Goal: Task Accomplishment & Management: Manage account settings

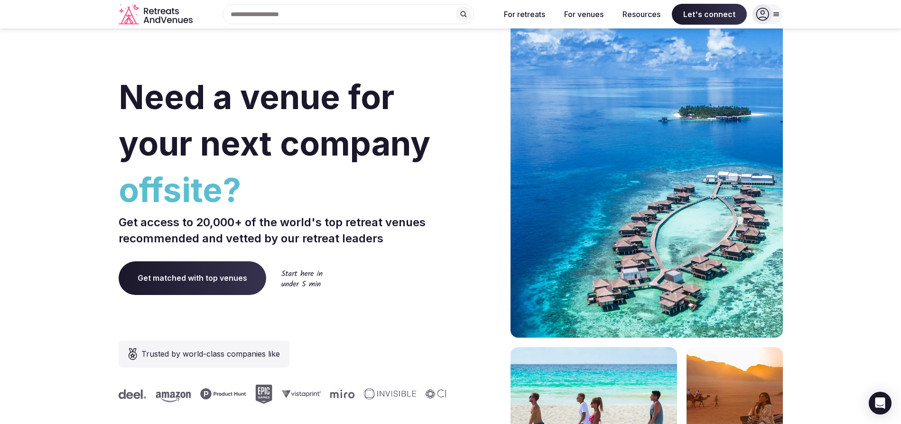
click at [767, 15] on icon at bounding box center [762, 14] width 13 height 13
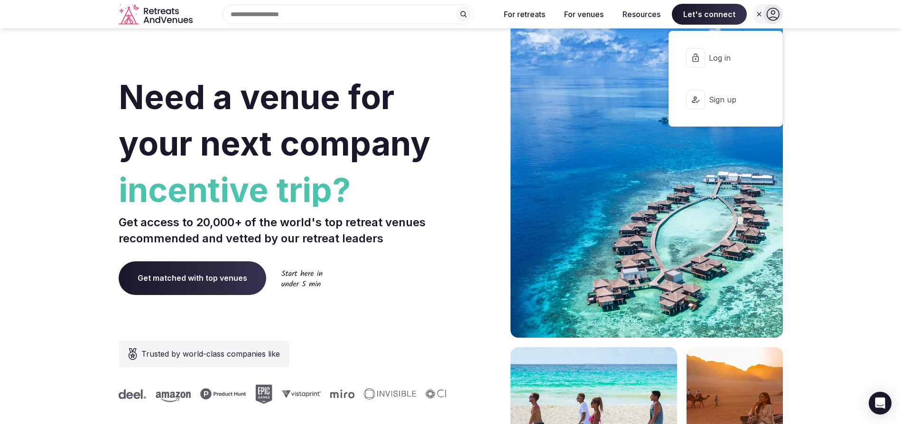
click at [711, 61] on span "Log in" at bounding box center [732, 58] width 46 height 10
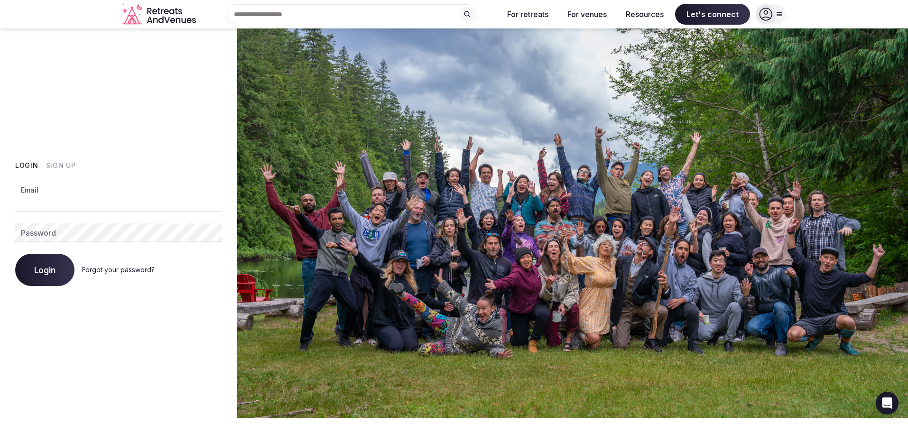
click at [68, 207] on input "Email" at bounding box center [118, 202] width 207 height 19
type input "**********"
click at [52, 260] on button "Login" at bounding box center [44, 270] width 59 height 32
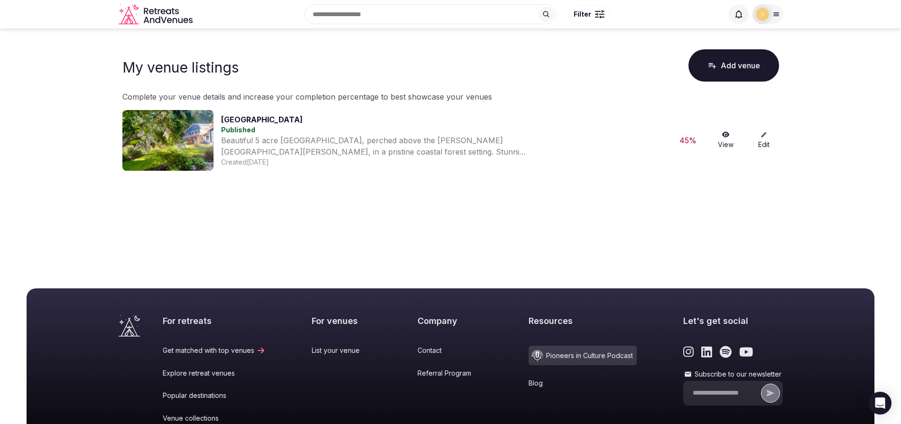
drag, startPoint x: 763, startPoint y: 140, endPoint x: 774, endPoint y: 156, distance: 19.2
click at [763, 140] on link "Edit" at bounding box center [764, 140] width 30 height 18
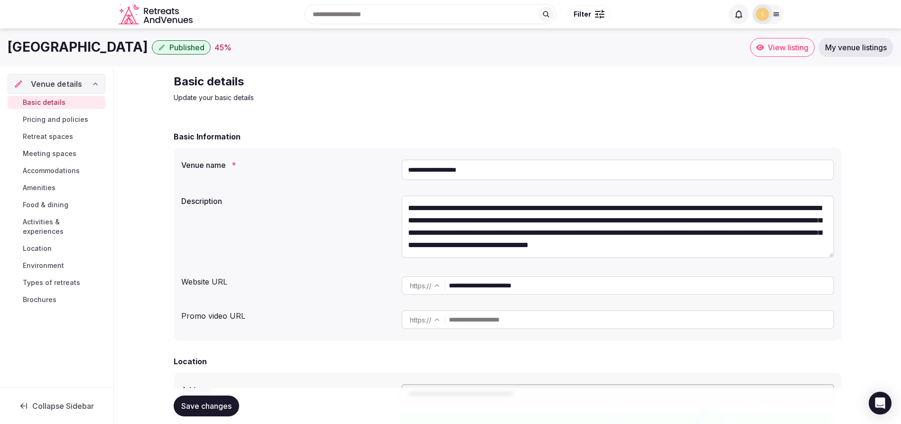
click at [521, 222] on textarea "**********" at bounding box center [617, 226] width 433 height 63
click at [777, 222] on textarea "**********" at bounding box center [617, 226] width 433 height 63
click at [787, 218] on textarea "**********" at bounding box center [617, 226] width 433 height 63
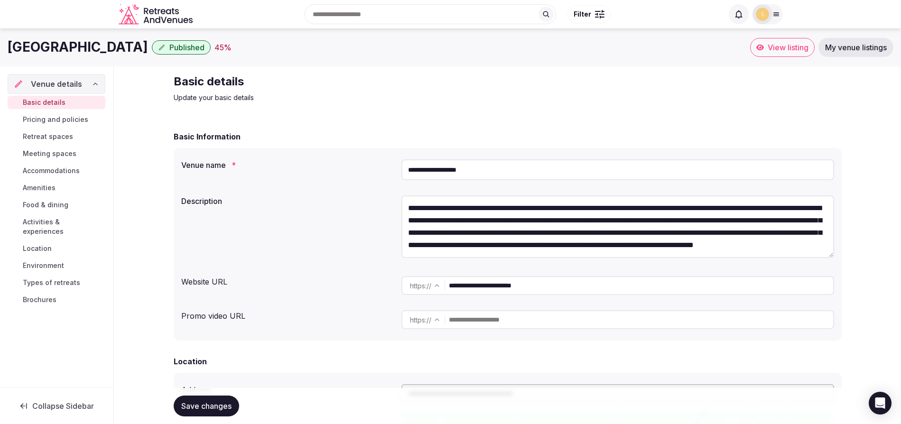
click at [765, 221] on textarea "**********" at bounding box center [617, 226] width 433 height 63
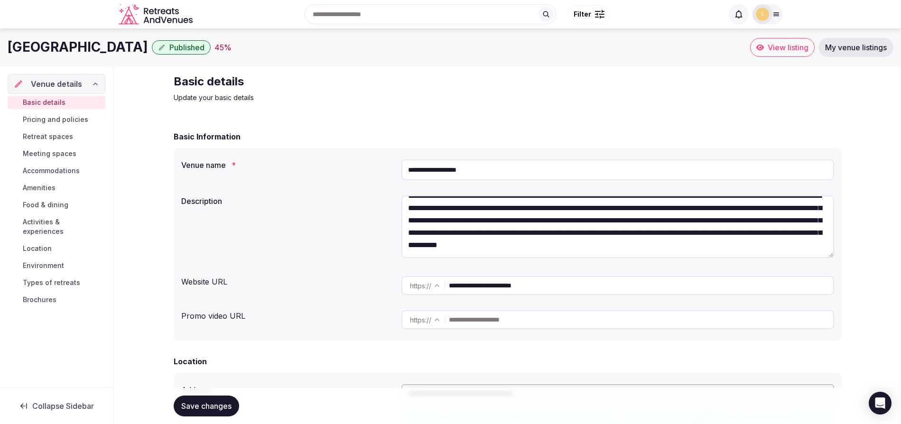
scroll to position [25, 0]
click at [512, 245] on textarea "**********" at bounding box center [617, 226] width 433 height 63
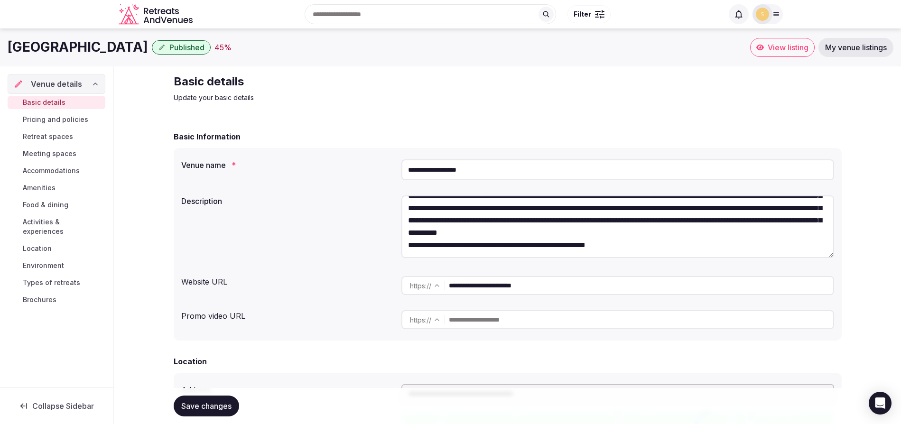
click at [601, 253] on textarea "**********" at bounding box center [617, 226] width 433 height 63
click at [639, 253] on textarea "**********" at bounding box center [617, 226] width 433 height 63
drag, startPoint x: 586, startPoint y: 251, endPoint x: 635, endPoint y: 247, distance: 49.5
click at [635, 247] on textarea "**********" at bounding box center [617, 226] width 433 height 63
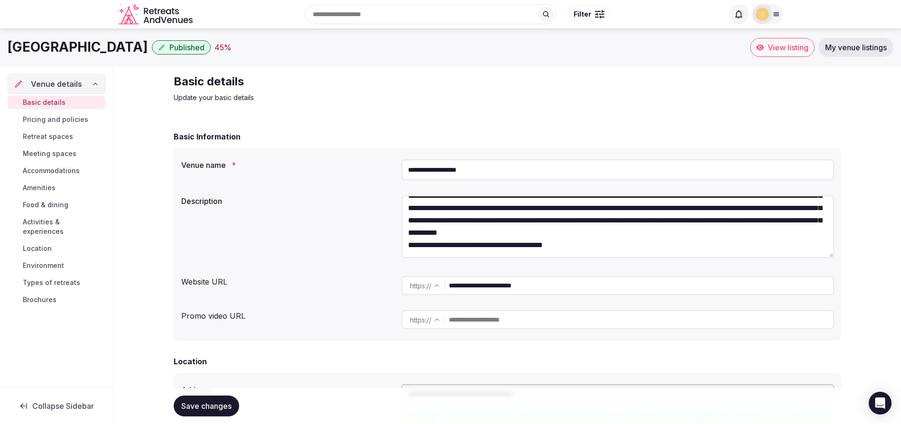
click at [538, 246] on textarea "**********" at bounding box center [617, 226] width 433 height 63
click at [425, 246] on textarea "**********" at bounding box center [617, 226] width 433 height 63
paste textarea "**********"
click at [423, 243] on textarea "**********" at bounding box center [617, 226] width 433 height 63
click at [604, 246] on textarea "**********" at bounding box center [617, 226] width 433 height 63
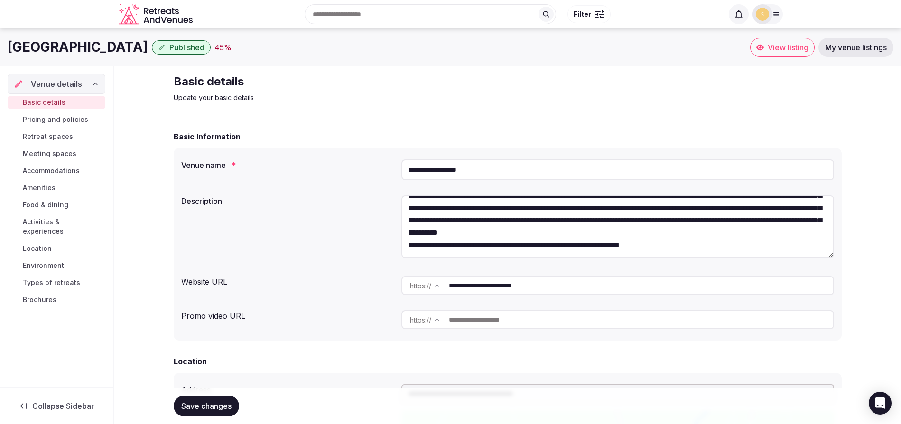
click at [714, 247] on textarea "**********" at bounding box center [617, 226] width 433 height 63
click at [601, 246] on textarea "**********" at bounding box center [617, 226] width 433 height 63
click at [786, 246] on textarea "**********" at bounding box center [617, 226] width 433 height 63
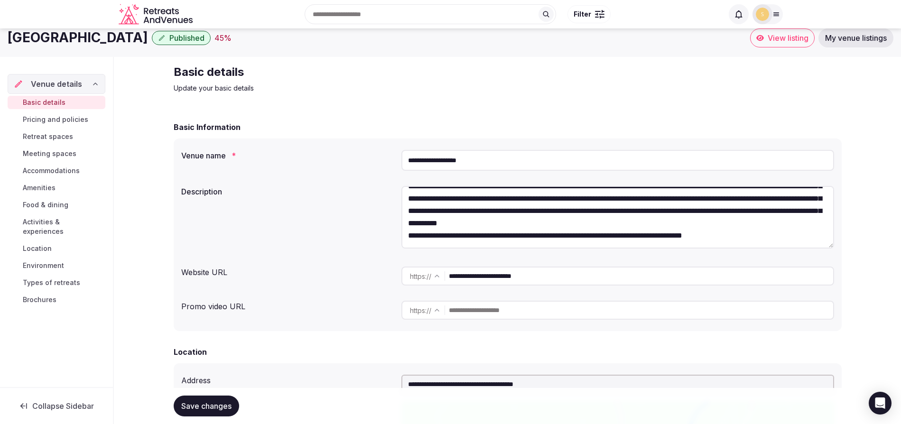
scroll to position [10, 0]
click at [409, 234] on textarea "**********" at bounding box center [617, 217] width 433 height 63
drag, startPoint x: 534, startPoint y: 235, endPoint x: 474, endPoint y: 235, distance: 59.8
click at [474, 235] on textarea "**********" at bounding box center [617, 217] width 433 height 63
click at [780, 236] on textarea "**********" at bounding box center [617, 217] width 433 height 63
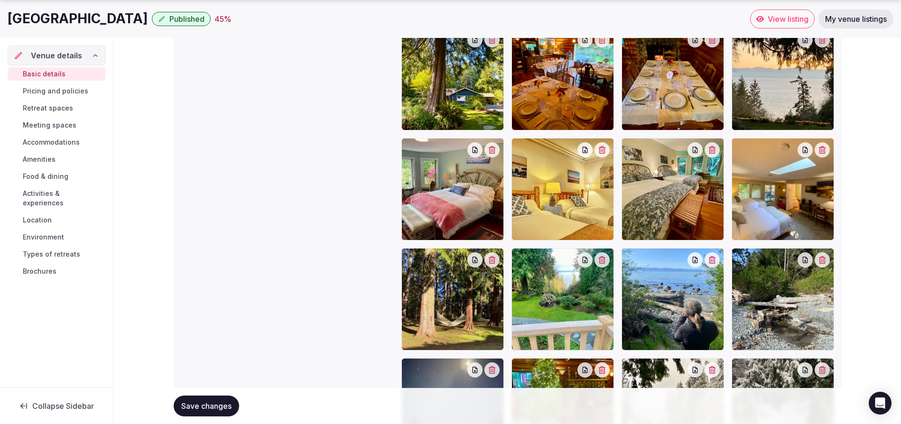
scroll to position [1284, 0]
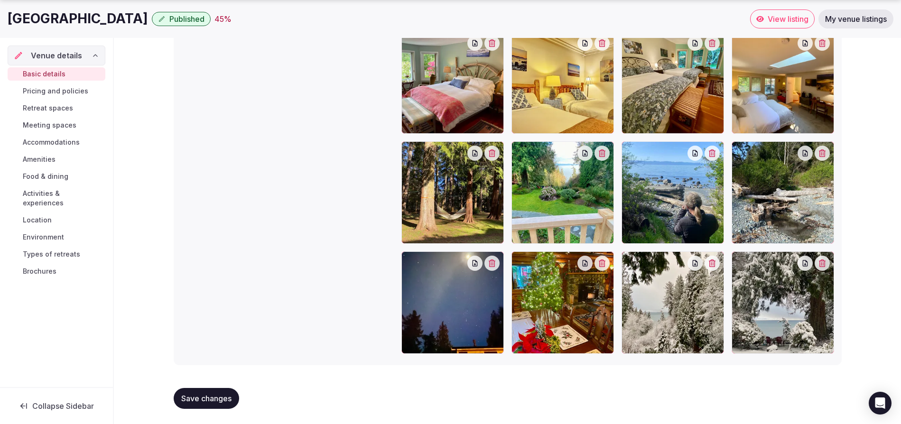
type textarea "**********"
click at [214, 394] on span "Save changes" at bounding box center [206, 398] width 50 height 9
click at [45, 106] on span "Retreat spaces" at bounding box center [48, 107] width 50 height 9
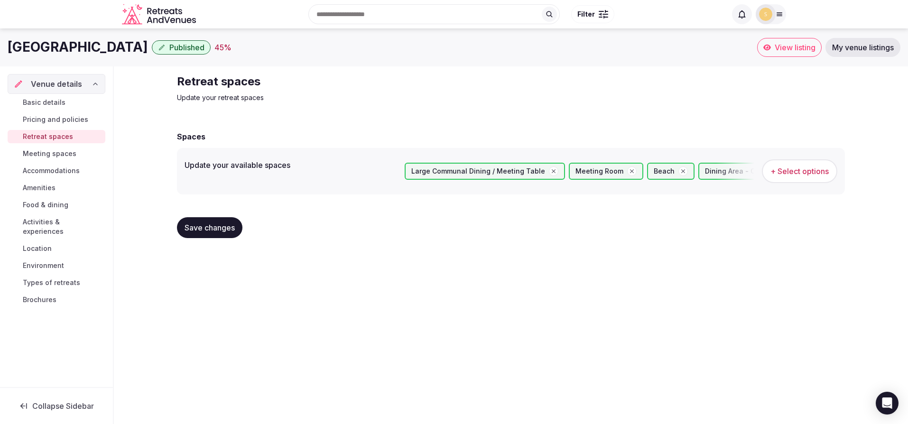
click at [39, 185] on span "Amenities" at bounding box center [39, 187] width 33 height 9
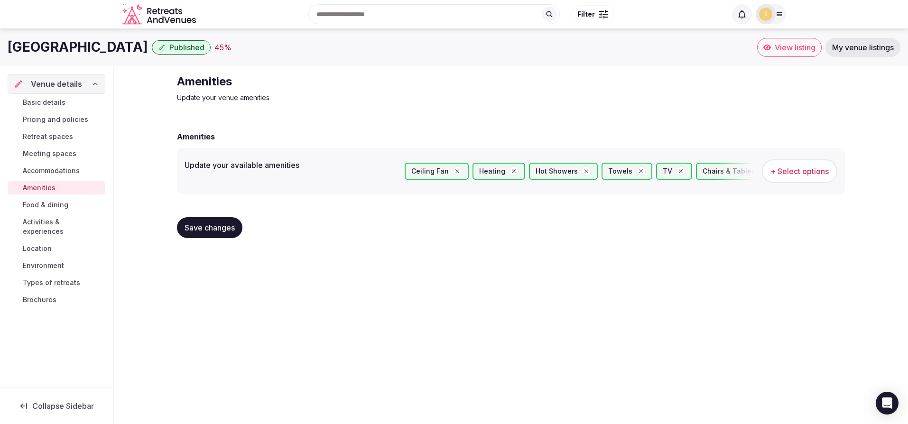
click at [816, 178] on button "+ Select options" at bounding box center [799, 171] width 75 height 24
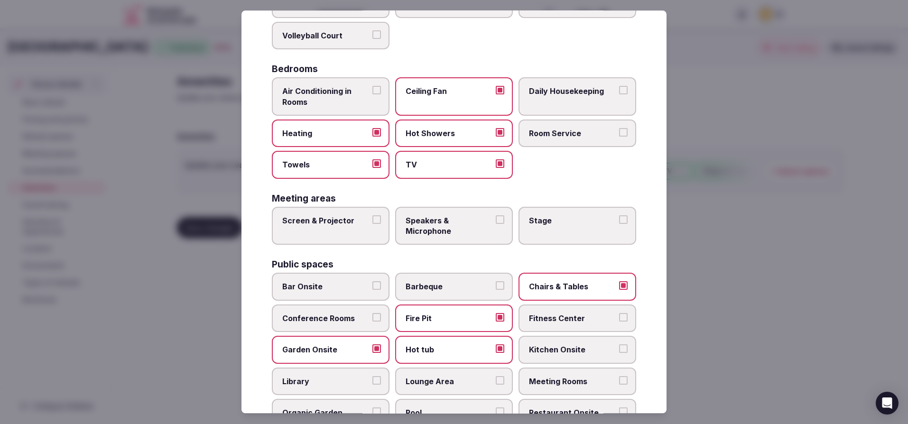
scroll to position [163, 0]
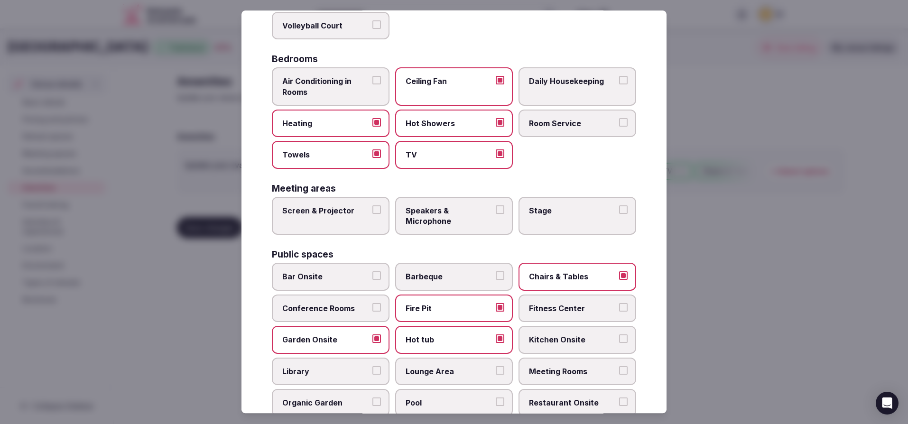
click at [496, 275] on button "Barbeque" at bounding box center [500, 276] width 9 height 9
click at [496, 276] on button "Barbeque" at bounding box center [500, 276] width 9 height 9
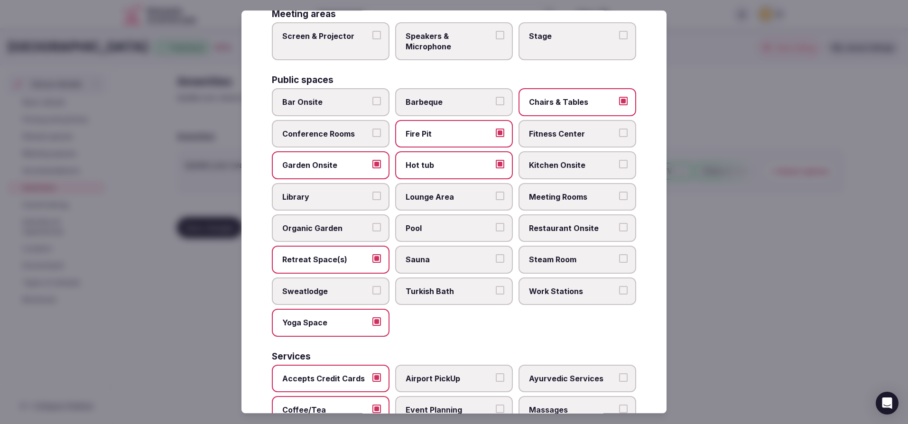
scroll to position [348, 0]
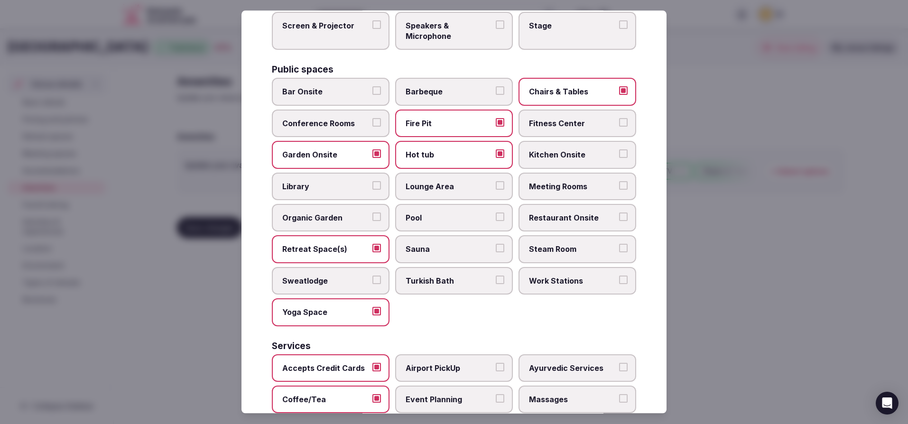
click at [498, 186] on button "Lounge Area" at bounding box center [500, 185] width 9 height 9
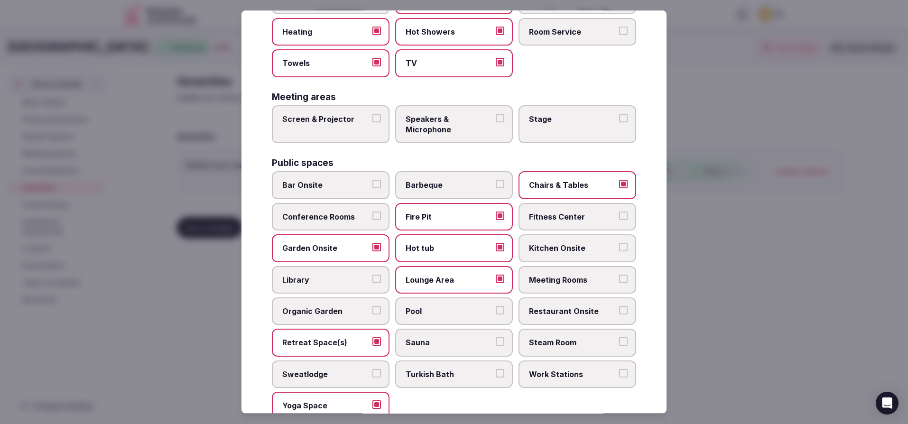
scroll to position [0, 0]
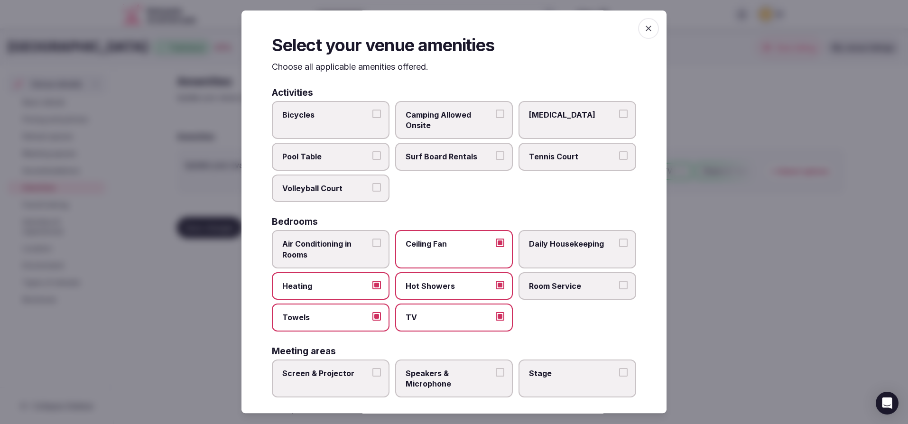
click at [638, 36] on span "button" at bounding box center [648, 28] width 21 height 21
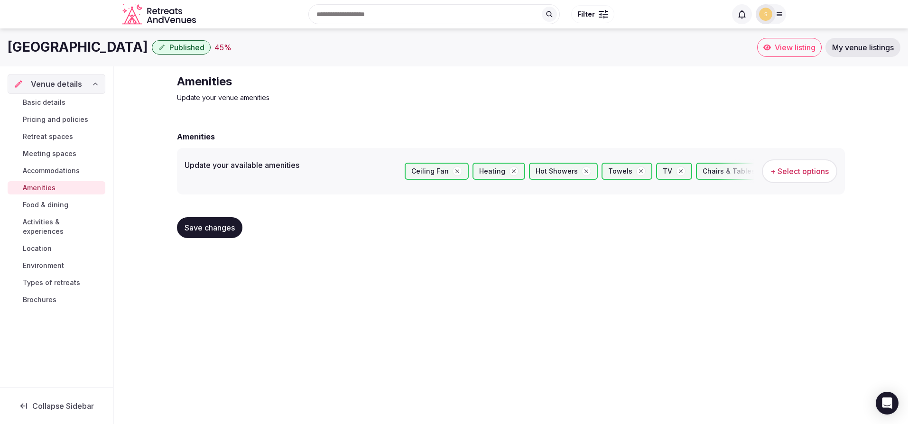
click at [215, 233] on button "Save changes" at bounding box center [209, 227] width 65 height 21
click at [59, 209] on span "Food & dining" at bounding box center [46, 204] width 46 height 9
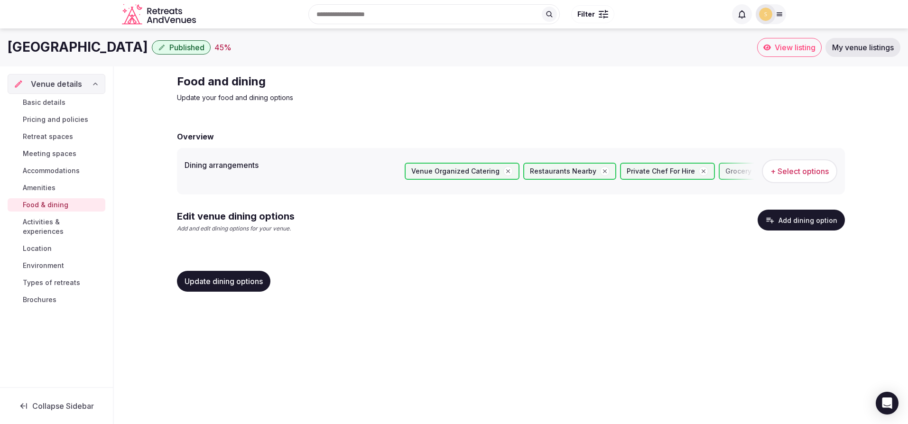
drag, startPoint x: 23, startPoint y: 223, endPoint x: 50, endPoint y: 228, distance: 27.2
click at [24, 222] on link "Activities & experiences" at bounding box center [57, 226] width 98 height 23
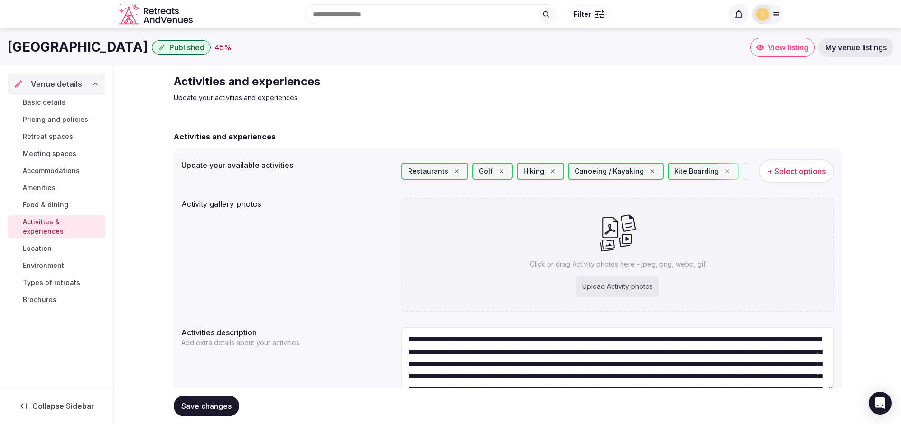
click at [799, 176] on span "+ Select options" at bounding box center [796, 171] width 58 height 10
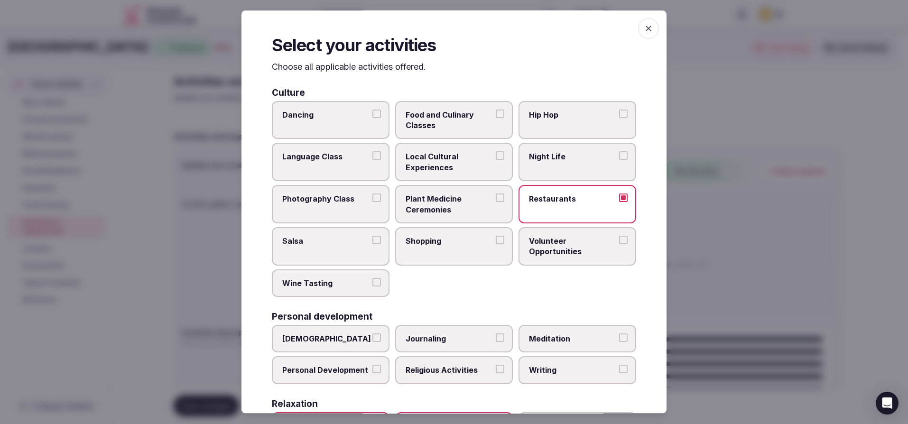
click at [499, 114] on button "Food and Culinary Classes" at bounding box center [500, 114] width 9 height 9
click at [650, 31] on span "button" at bounding box center [648, 28] width 21 height 21
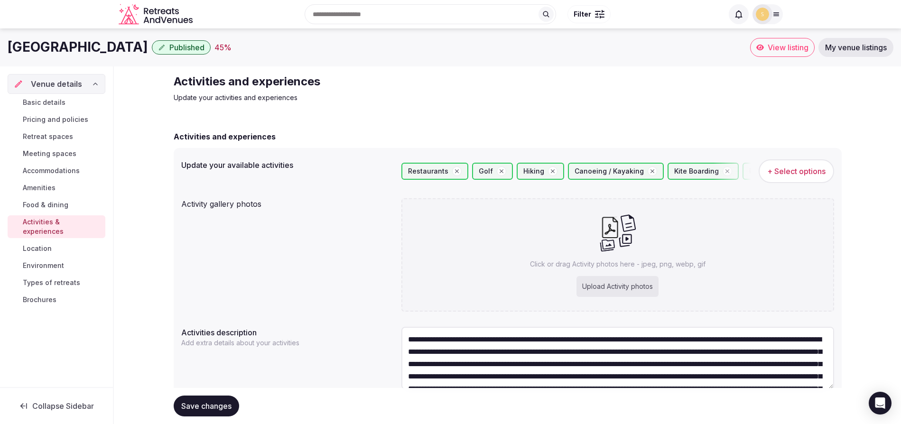
click at [47, 244] on span "Location" at bounding box center [37, 248] width 29 height 9
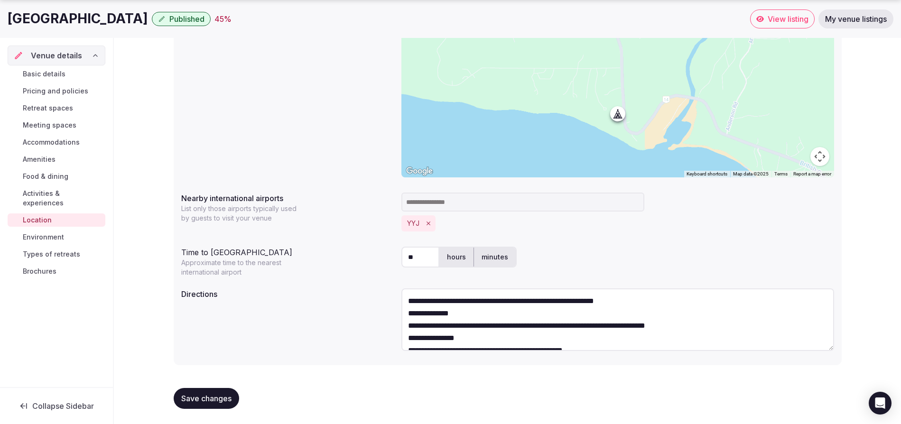
scroll to position [149, 0]
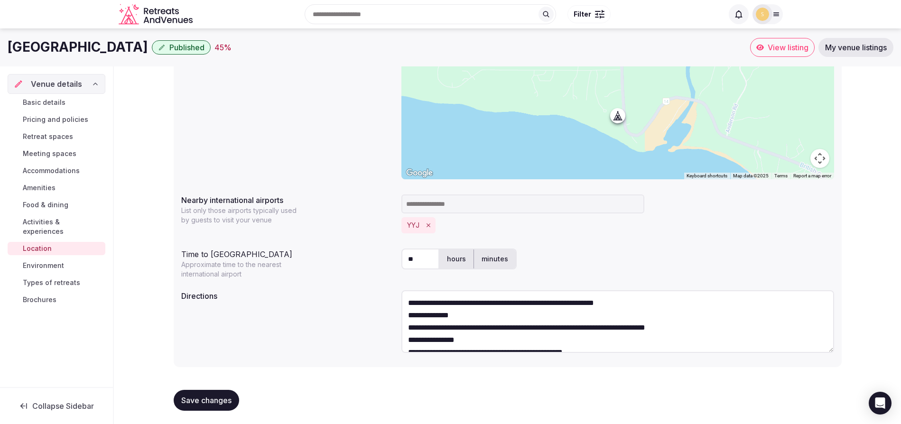
click at [51, 261] on span "Environment" at bounding box center [43, 265] width 41 height 9
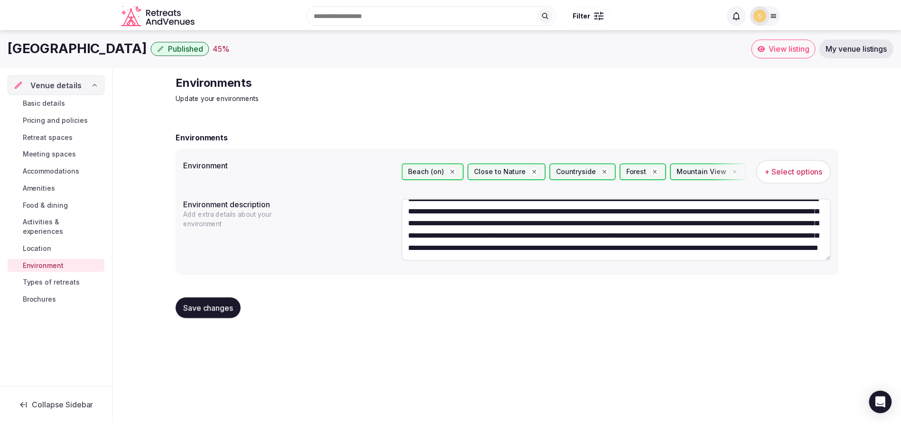
scroll to position [37, 0]
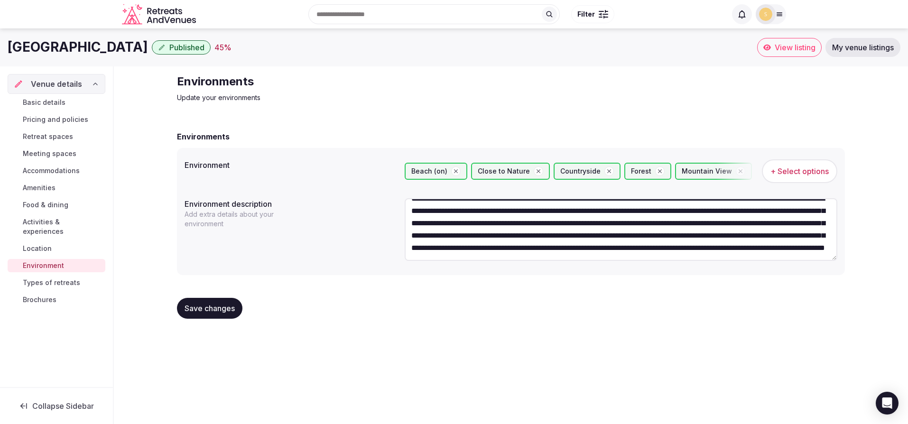
drag, startPoint x: 753, startPoint y: 222, endPoint x: 743, endPoint y: 222, distance: 10.0
click at [743, 222] on textarea "**********" at bounding box center [621, 229] width 433 height 63
drag, startPoint x: 741, startPoint y: 223, endPoint x: 755, endPoint y: 223, distance: 14.3
click at [755, 223] on textarea "**********" at bounding box center [621, 229] width 433 height 63
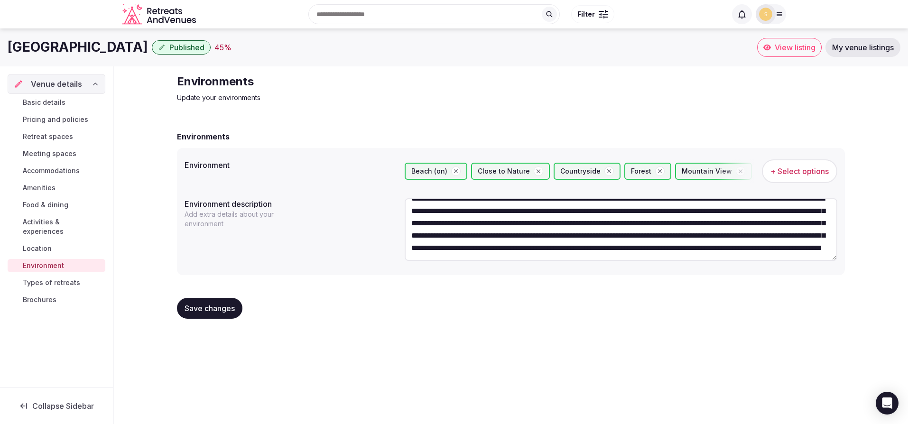
type textarea "**********"
click at [209, 312] on span "Save changes" at bounding box center [210, 308] width 50 height 9
click at [73, 103] on link "Basic details" at bounding box center [57, 102] width 98 height 13
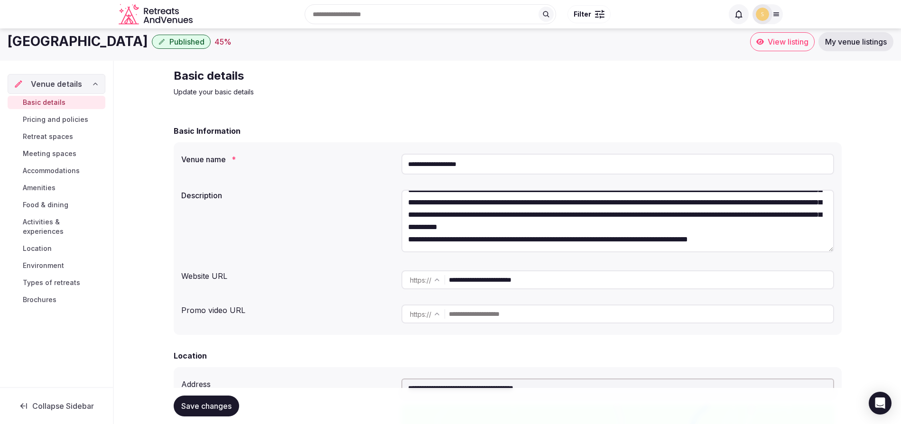
scroll to position [13, 0]
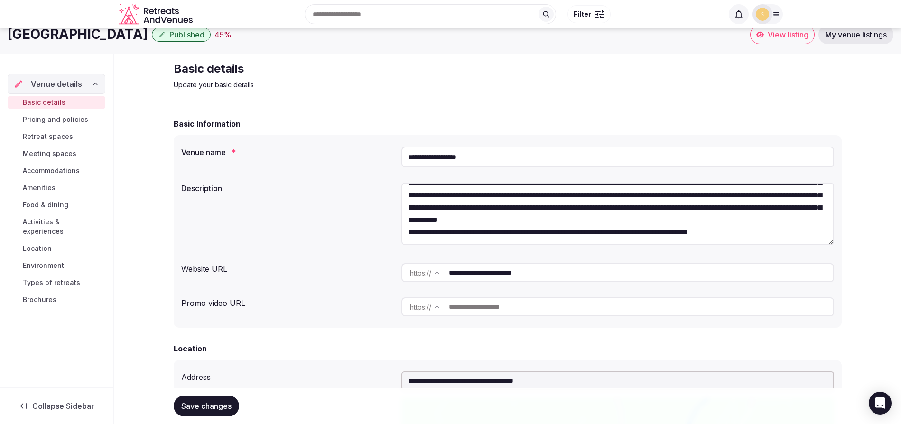
drag, startPoint x: 482, startPoint y: 232, endPoint x: 475, endPoint y: 232, distance: 7.2
click at [475, 232] on textarea "**********" at bounding box center [617, 214] width 433 height 63
type textarea "**********"
click at [202, 405] on span "Save changes" at bounding box center [206, 405] width 50 height 9
click at [49, 278] on span "Types of retreats" at bounding box center [51, 282] width 57 height 9
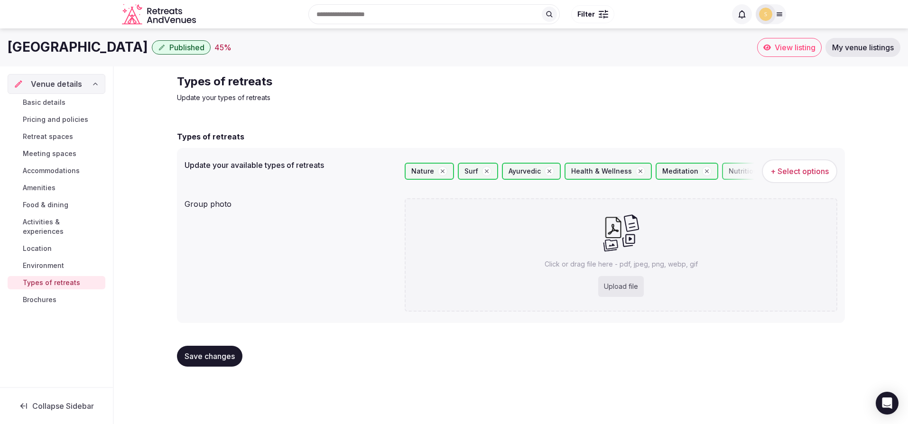
click at [46, 295] on span "Brochures" at bounding box center [40, 299] width 34 height 9
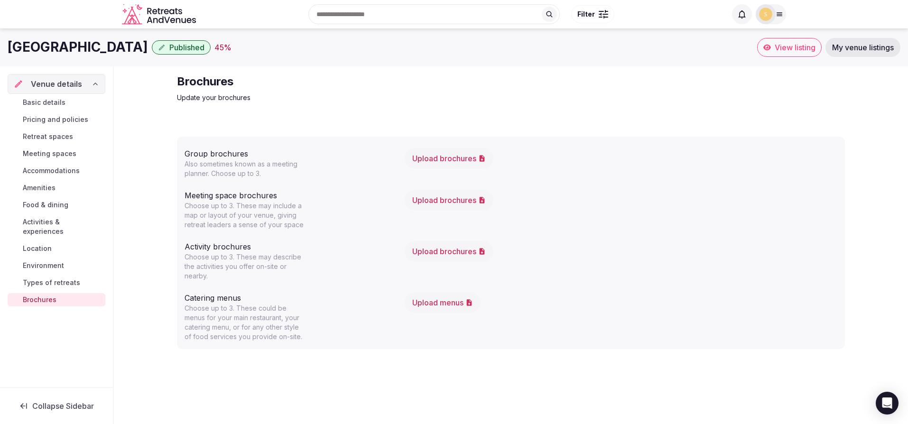
click at [39, 278] on span "Types of retreats" at bounding box center [51, 282] width 57 height 9
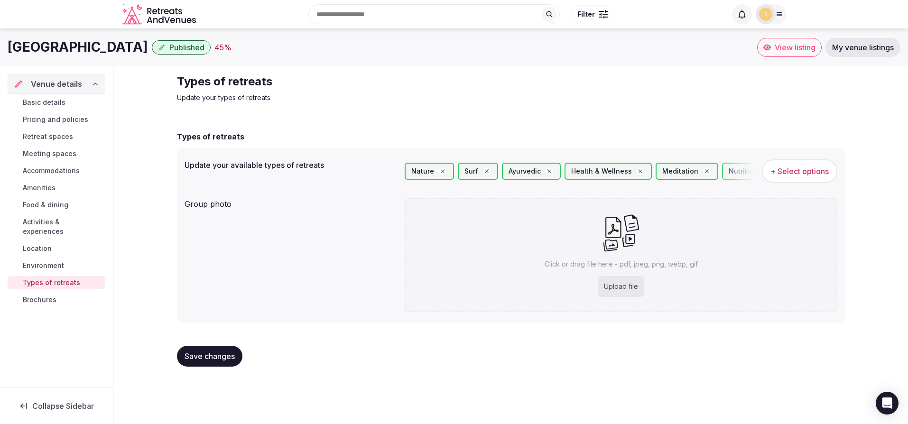
click at [618, 285] on div "Upload file" at bounding box center [621, 286] width 46 height 21
type input "**********"
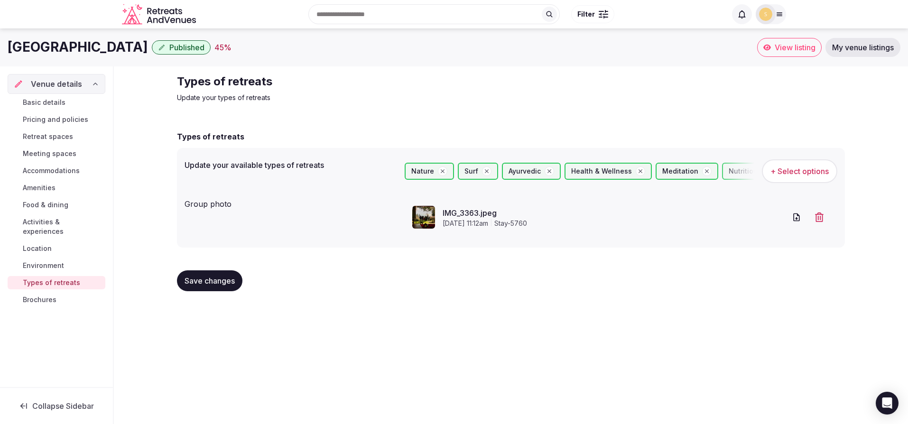
click at [191, 282] on span "Save changes" at bounding box center [210, 280] width 50 height 9
click at [36, 295] on span "Brochures" at bounding box center [40, 299] width 34 height 9
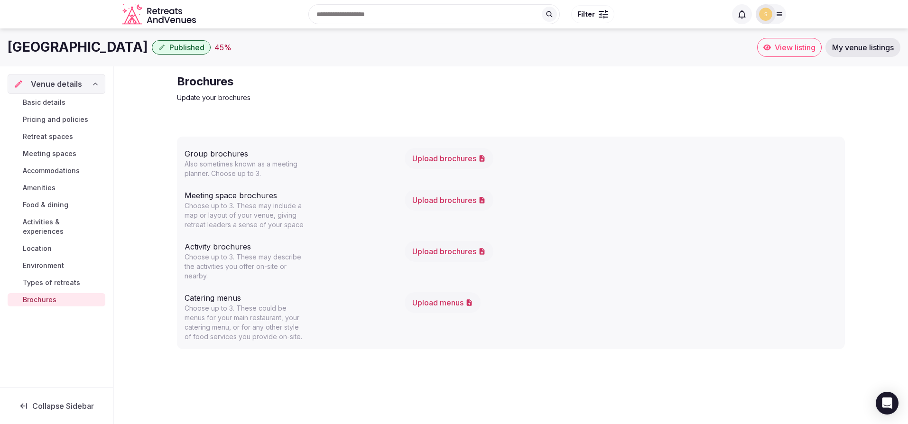
click at [774, 12] on div at bounding box center [766, 14] width 20 height 20
click at [59, 81] on span "Venue details" at bounding box center [56, 83] width 51 height 11
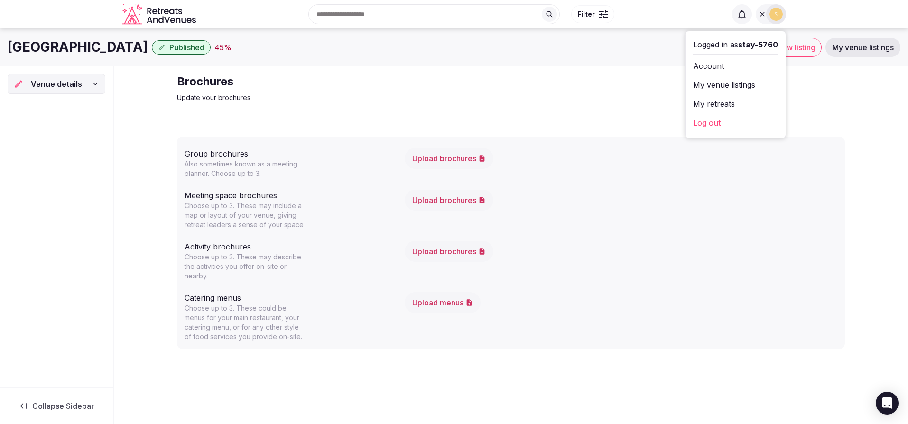
click at [54, 406] on span "Collapse Sidebar" at bounding box center [63, 405] width 62 height 9
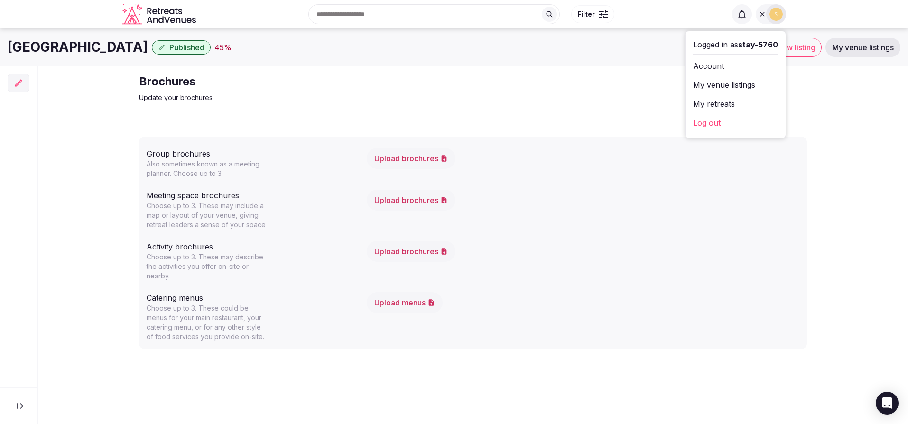
click at [406, 298] on button "Upload menus" at bounding box center [405, 302] width 76 height 21
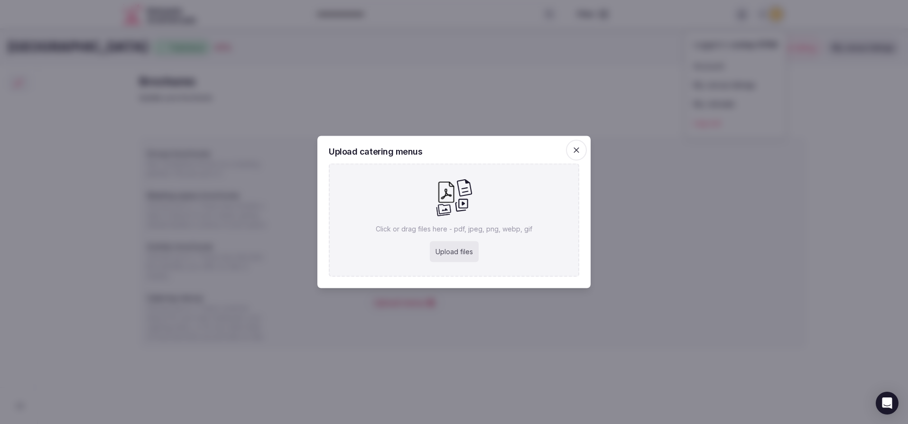
click at [580, 154] on icon "button" at bounding box center [576, 150] width 9 height 9
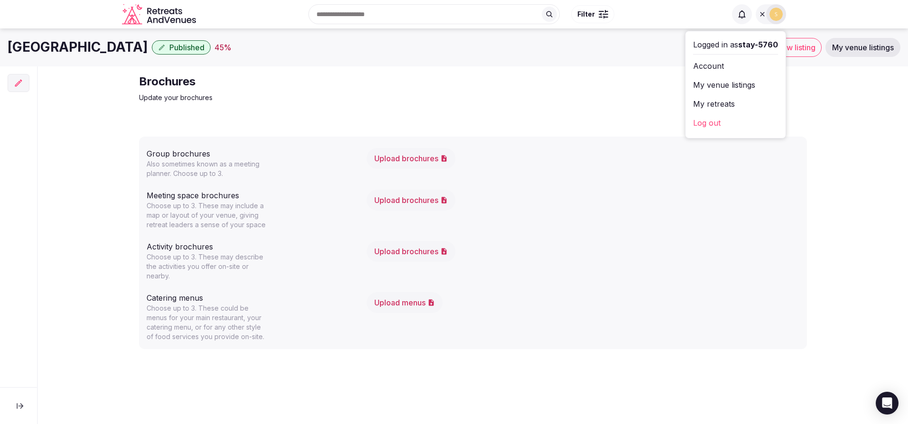
click at [531, 139] on div "Group brochures Also sometimes known as a meeting planner. Choose up to 3. Uplo…" at bounding box center [473, 243] width 668 height 213
click at [223, 48] on div "45 %" at bounding box center [222, 47] width 17 height 11
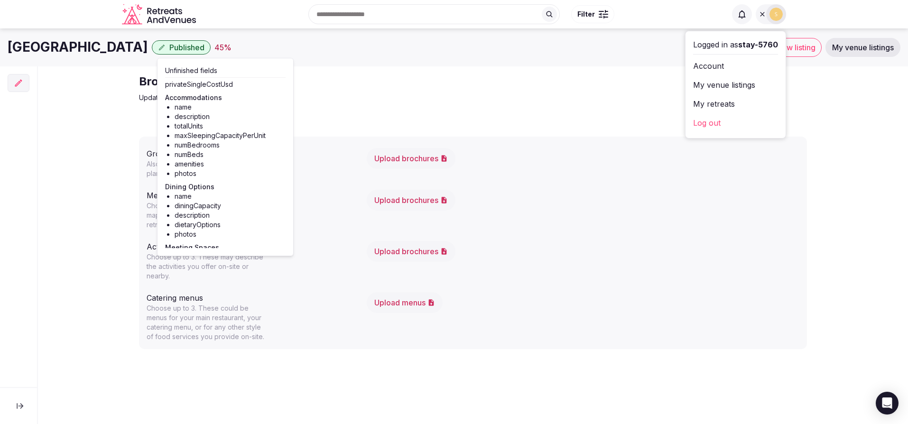
click at [187, 209] on li "diningCapacity" at bounding box center [230, 205] width 111 height 9
click at [76, 94] on div "Brochures Update your brochures Group brochures Also sometimes known as a meeti…" at bounding box center [473, 216] width 870 height 300
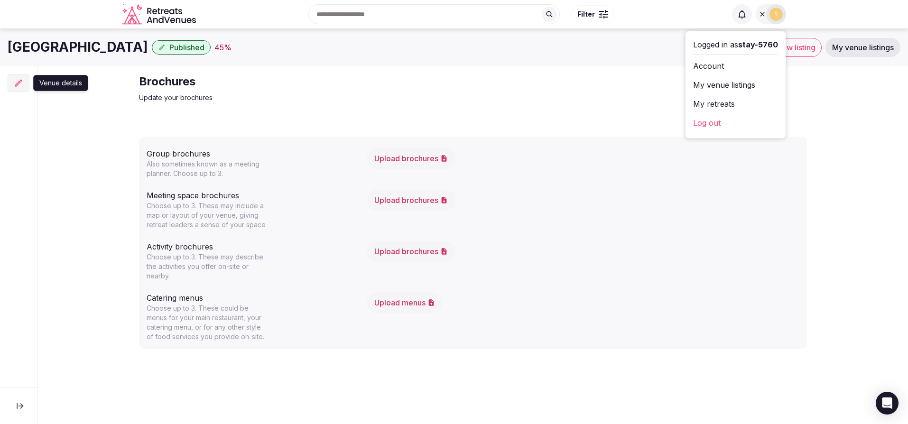
click at [21, 85] on icon at bounding box center [18, 82] width 9 height 9
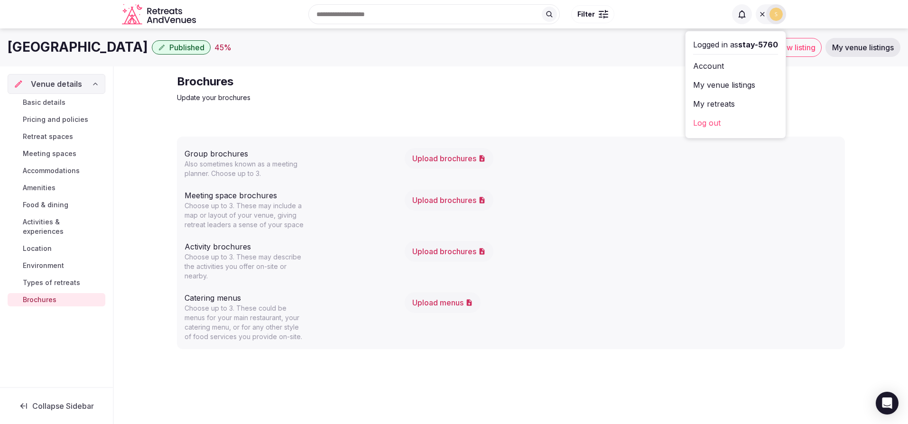
click at [52, 103] on span "Basic details" at bounding box center [44, 102] width 43 height 9
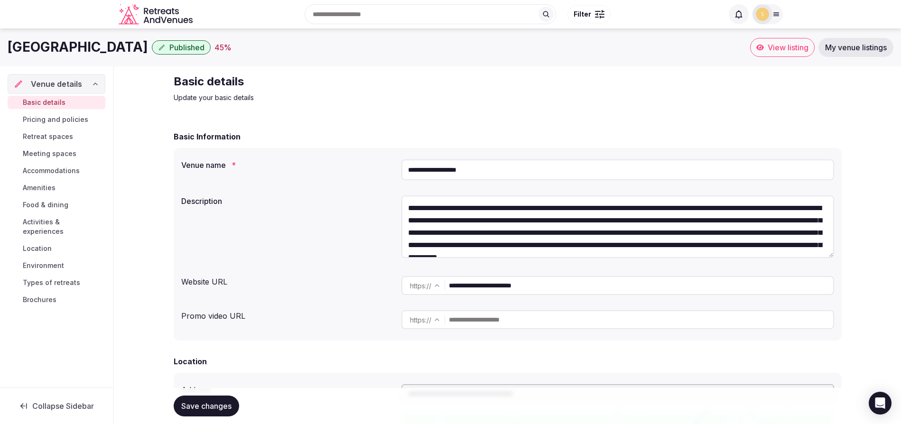
click at [77, 121] on span "Pricing and policies" at bounding box center [55, 119] width 65 height 9
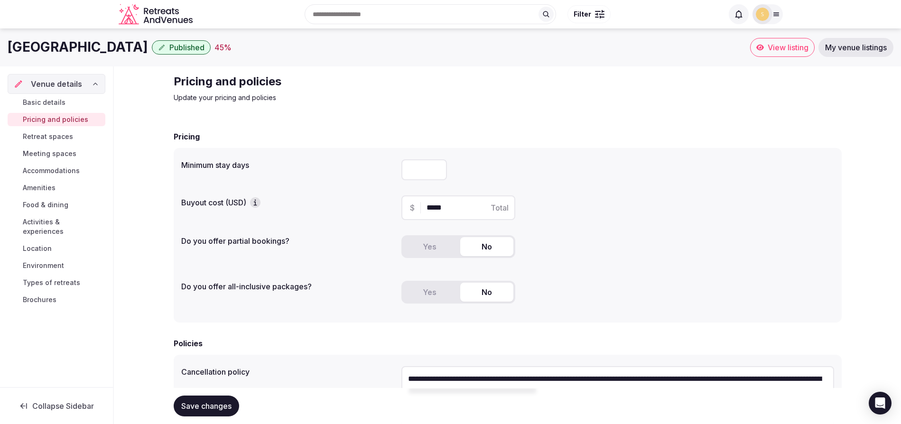
drag, startPoint x: 413, startPoint y: 172, endPoint x: 405, endPoint y: 169, distance: 8.3
click at [405, 169] on input "*" at bounding box center [424, 169] width 46 height 21
type input "*"
click at [581, 233] on div "Yes No" at bounding box center [617, 251] width 433 height 38
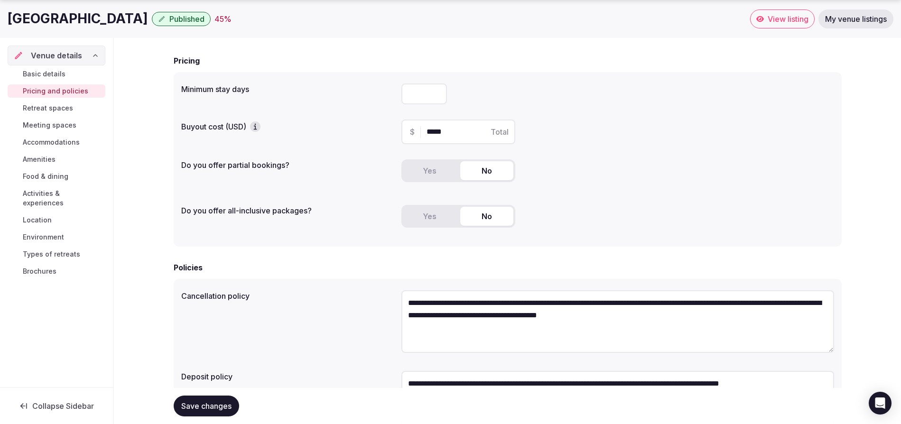
scroll to position [158, 0]
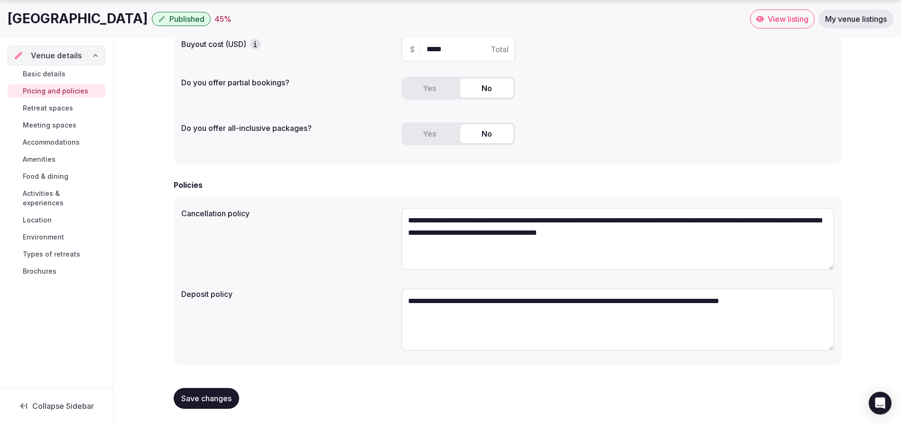
drag, startPoint x: 494, startPoint y: 222, endPoint x: 460, endPoint y: 220, distance: 34.7
click at [460, 220] on textarea "**********" at bounding box center [617, 239] width 433 height 63
click at [488, 223] on textarea "**********" at bounding box center [617, 239] width 433 height 63
type textarea "**********"
click at [418, 323] on textarea "**********" at bounding box center [617, 319] width 433 height 63
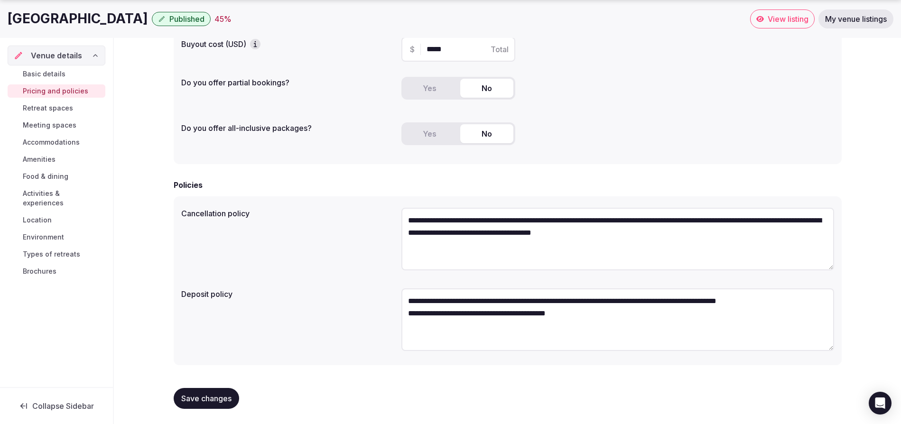
type textarea "**********"
click at [308, 339] on div "**********" at bounding box center [507, 321] width 653 height 73
click at [199, 397] on span "Save changes" at bounding box center [206, 398] width 50 height 9
click at [214, 397] on span "Save changes" at bounding box center [206, 398] width 50 height 9
click at [51, 106] on span "Retreat spaces" at bounding box center [48, 107] width 50 height 9
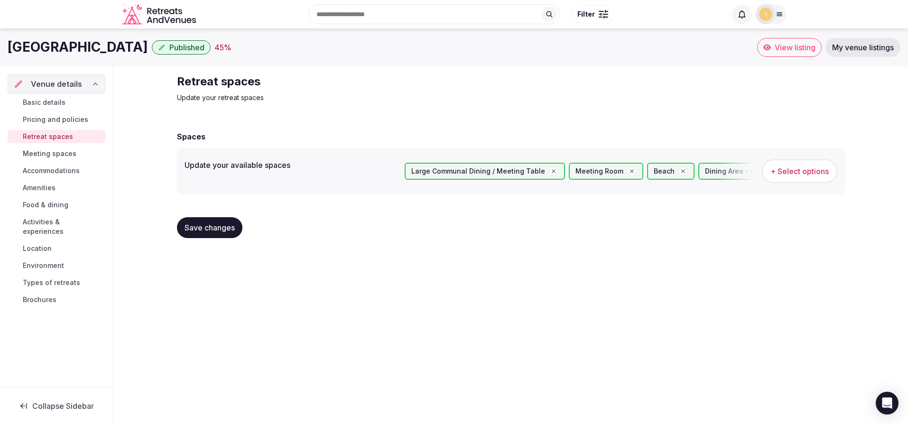
click at [46, 157] on span "Meeting spaces" at bounding box center [50, 153] width 54 height 9
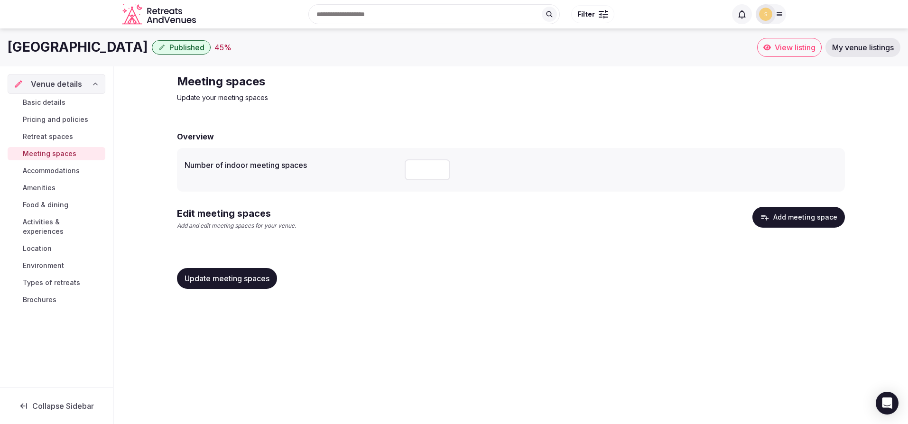
click at [38, 174] on span "Accommodations" at bounding box center [51, 170] width 57 height 9
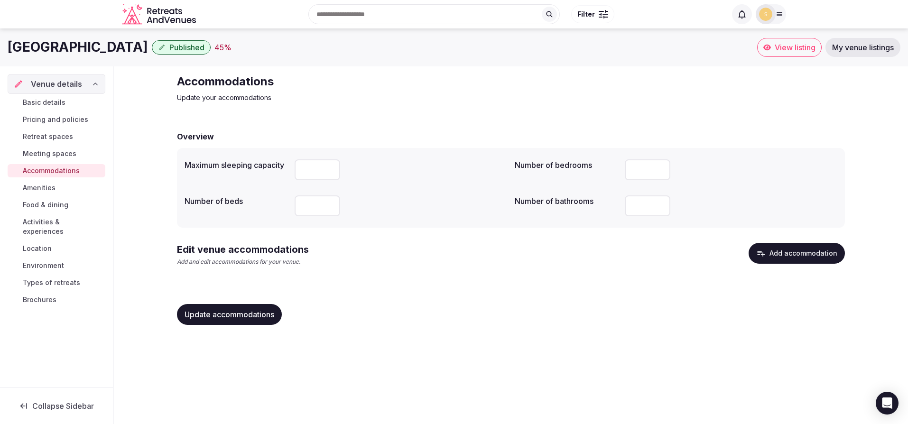
click at [34, 189] on span "Amenities" at bounding box center [39, 187] width 33 height 9
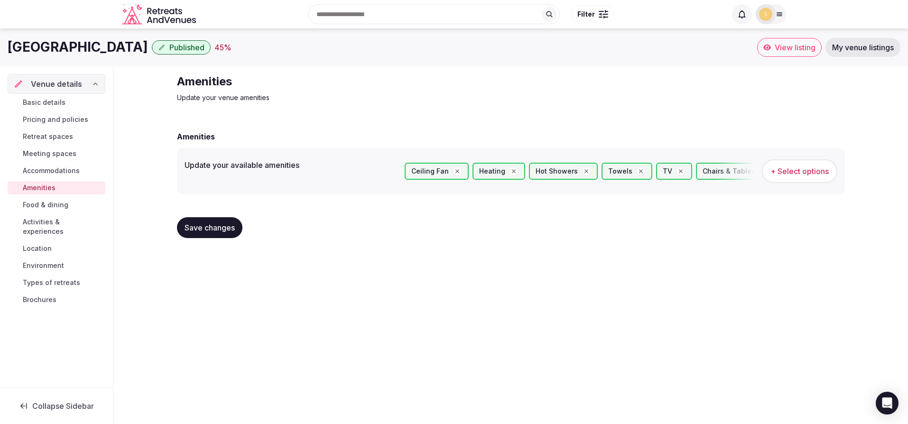
click at [804, 174] on span "+ Select options" at bounding box center [800, 171] width 58 height 10
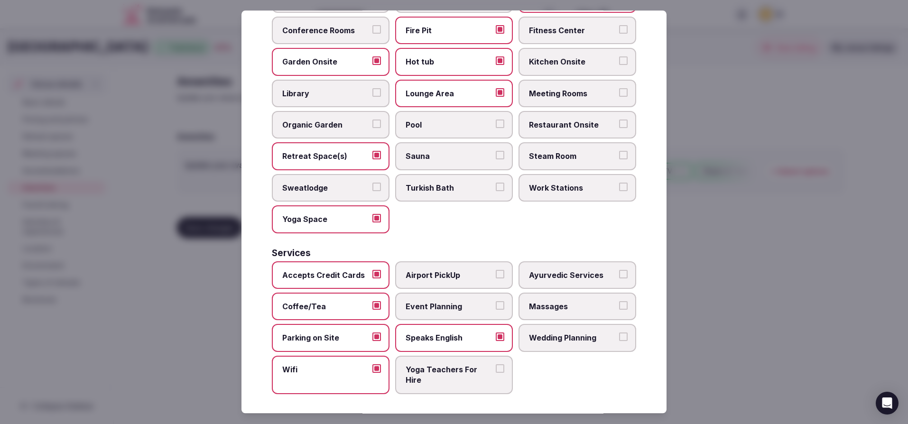
scroll to position [445, 0]
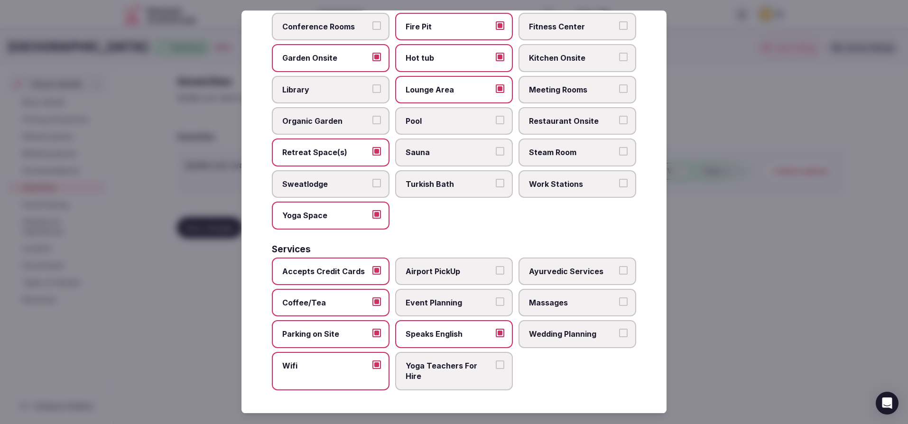
click at [619, 301] on button "Massages" at bounding box center [623, 301] width 9 height 9
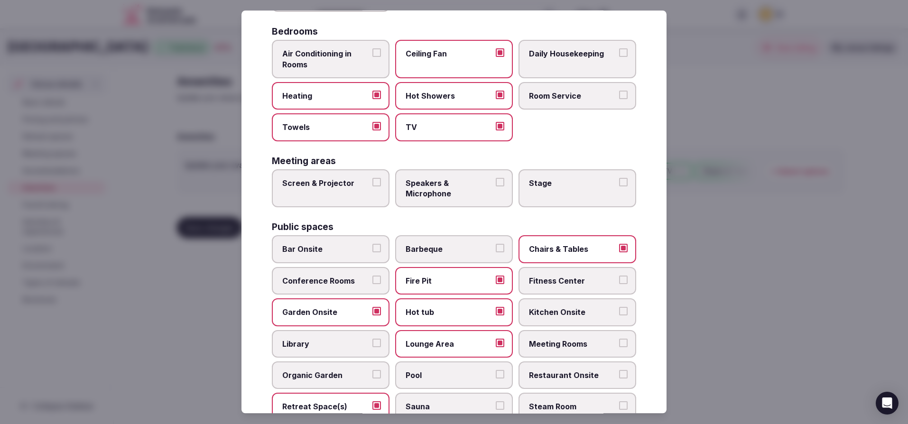
scroll to position [0, 0]
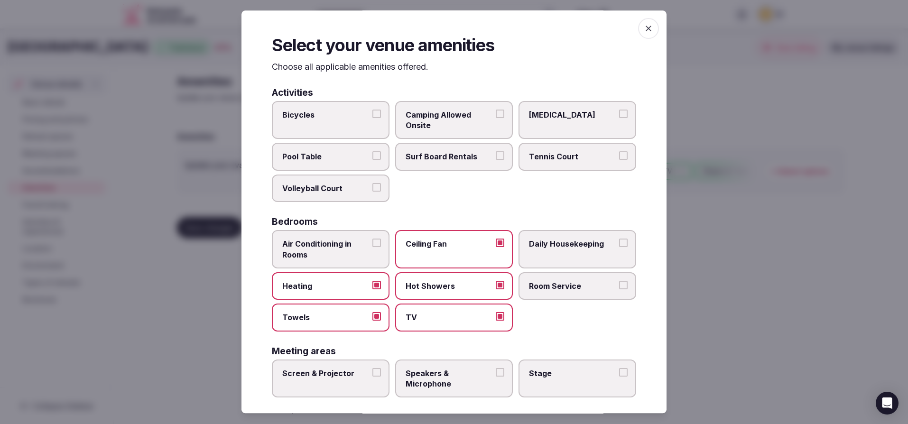
click at [644, 30] on icon "button" at bounding box center [648, 28] width 9 height 9
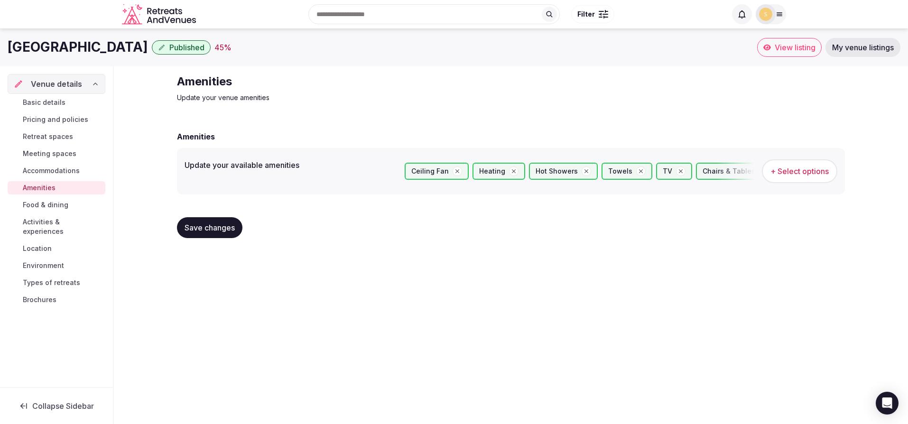
click at [226, 223] on button "Save changes" at bounding box center [209, 227] width 65 height 21
click at [28, 206] on span "Food & dining" at bounding box center [46, 204] width 46 height 9
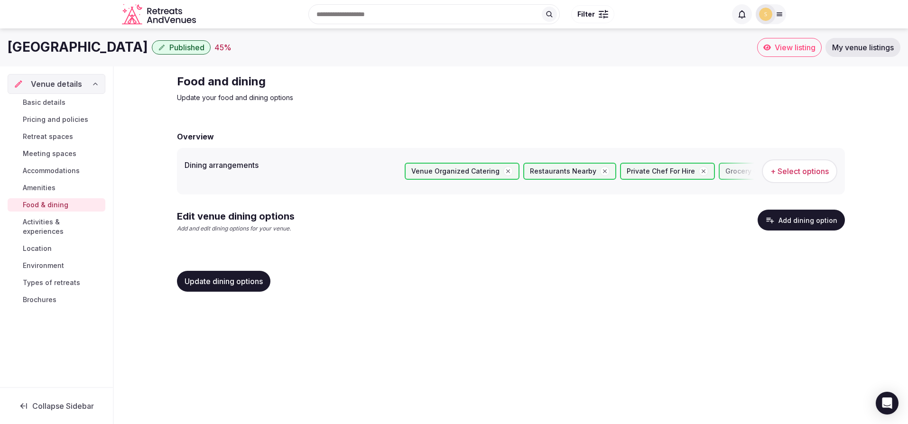
click at [56, 226] on span "Activities & experiences" at bounding box center [62, 226] width 79 height 19
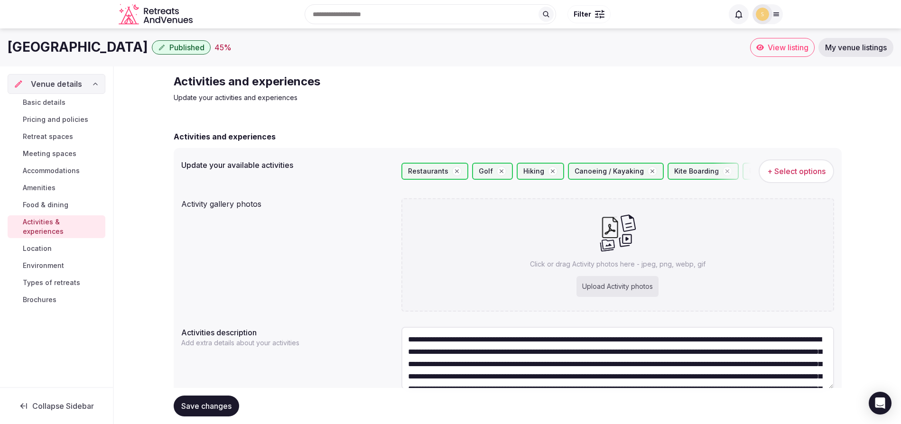
click at [57, 204] on span "Food & dining" at bounding box center [46, 204] width 46 height 9
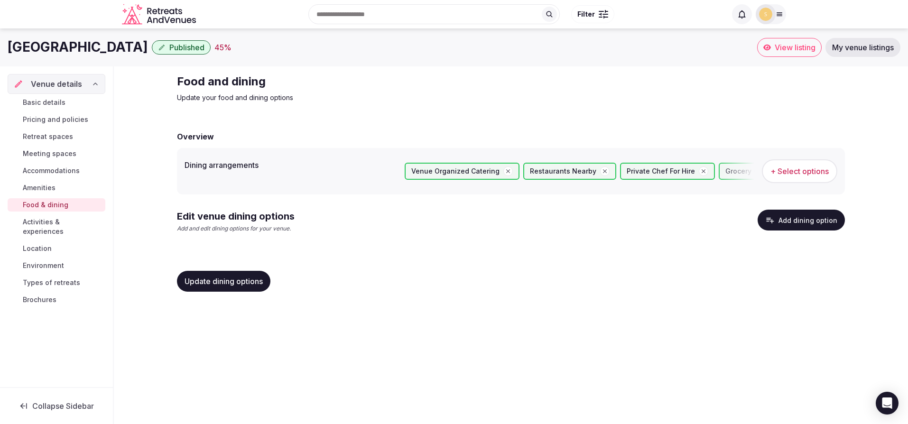
click at [52, 219] on span "Activities & experiences" at bounding box center [62, 226] width 79 height 19
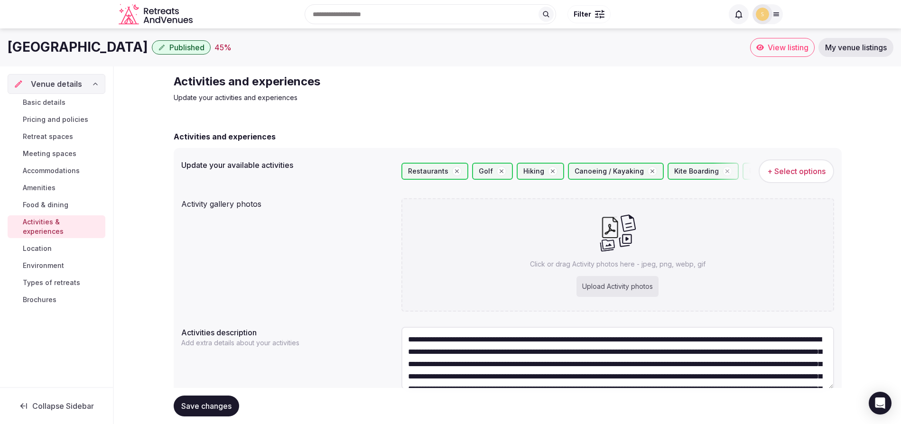
click at [779, 169] on span "+ Select options" at bounding box center [796, 171] width 58 height 10
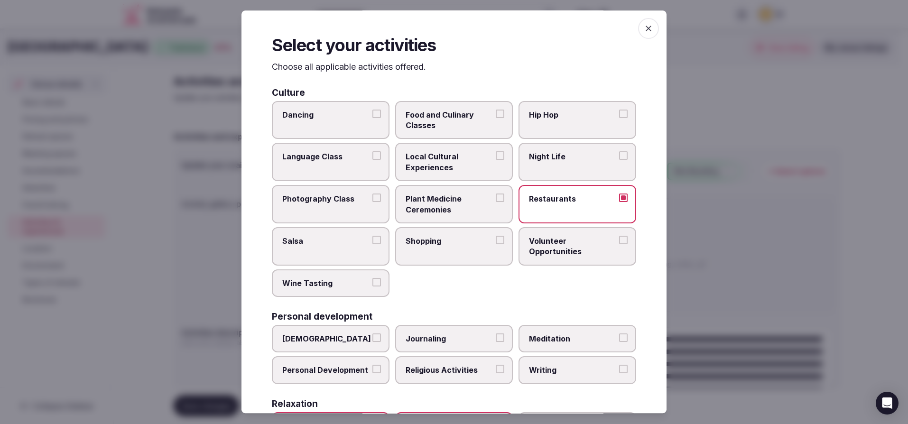
click at [644, 35] on span "button" at bounding box center [648, 28] width 21 height 21
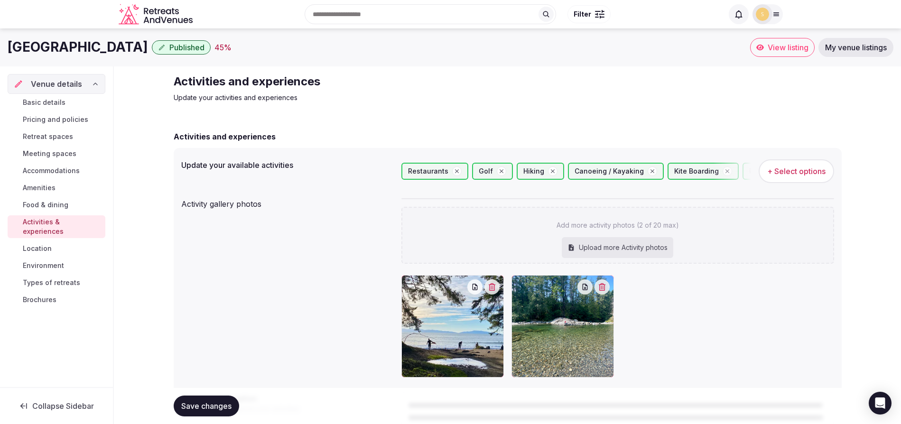
click at [775, 174] on span "+ Select options" at bounding box center [796, 171] width 58 height 10
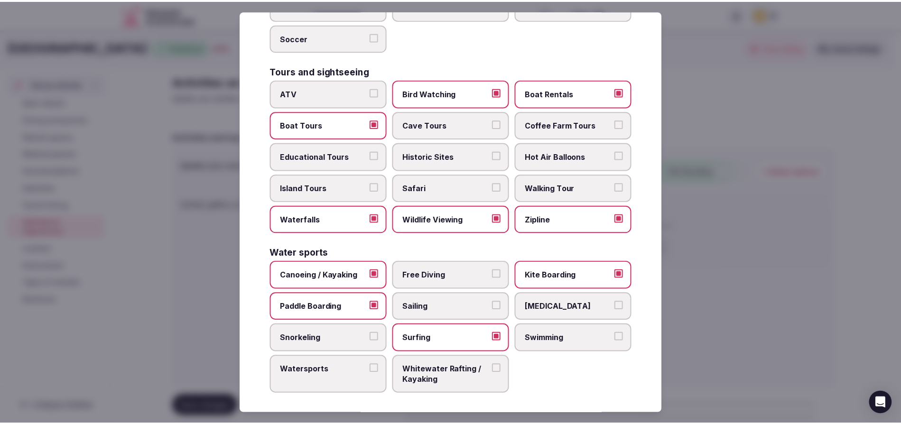
scroll to position [668, 0]
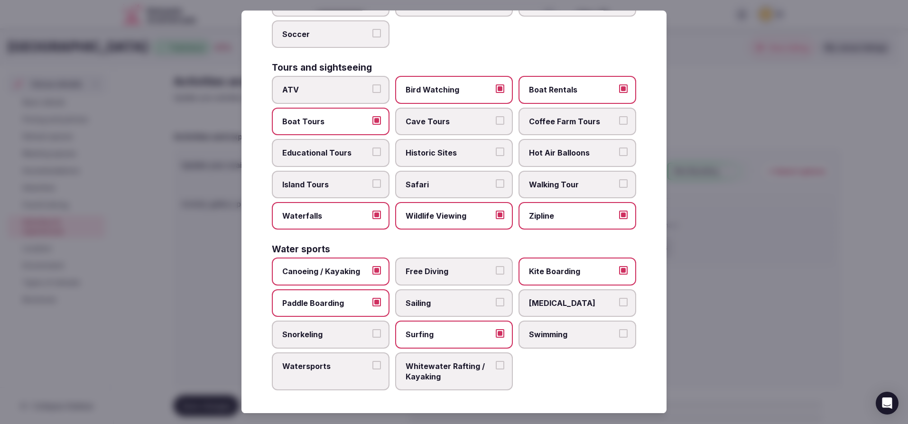
click at [766, 58] on div at bounding box center [454, 212] width 908 height 424
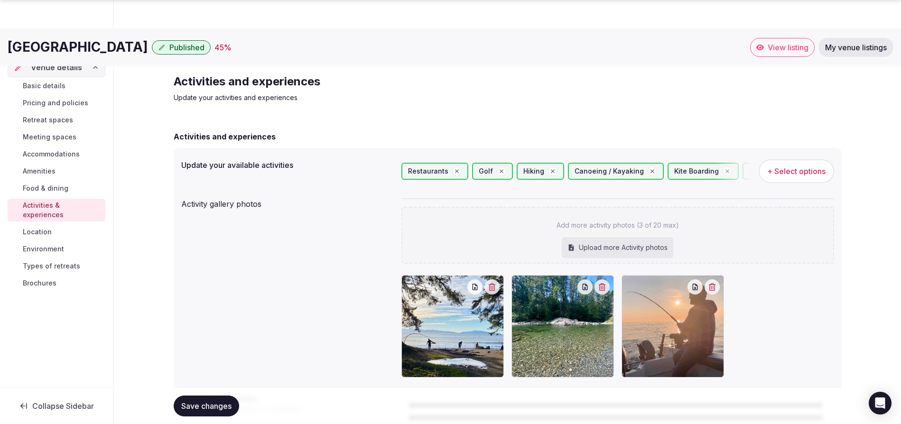
scroll to position [104, 0]
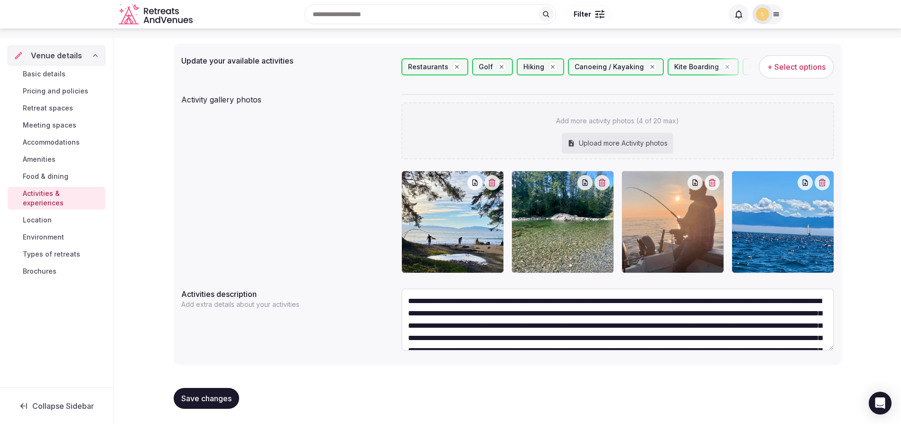
click at [827, 273] on div at bounding box center [783, 222] width 102 height 102
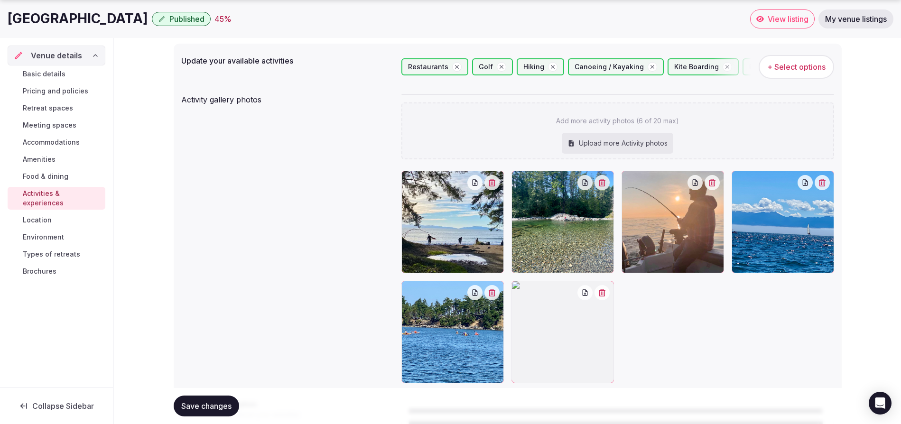
click at [566, 359] on div at bounding box center [562, 332] width 102 height 102
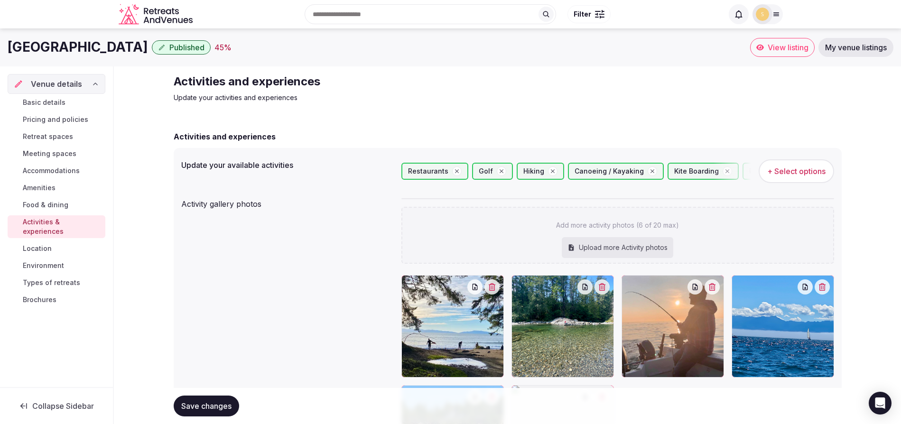
scroll to position [214, 0]
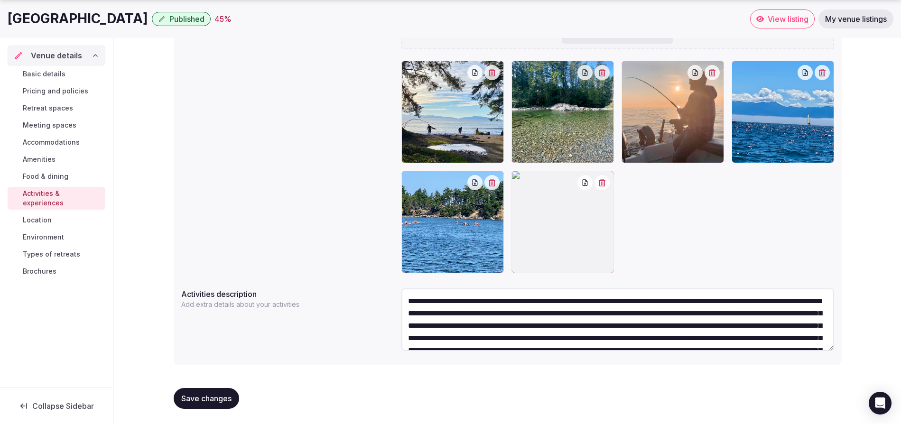
click at [600, 187] on button "button" at bounding box center [602, 182] width 15 height 15
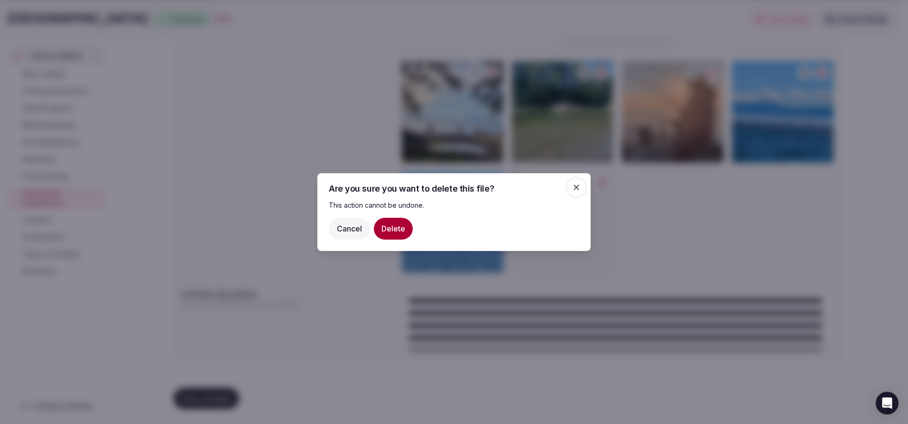
click at [402, 226] on button "Delete" at bounding box center [393, 229] width 39 height 22
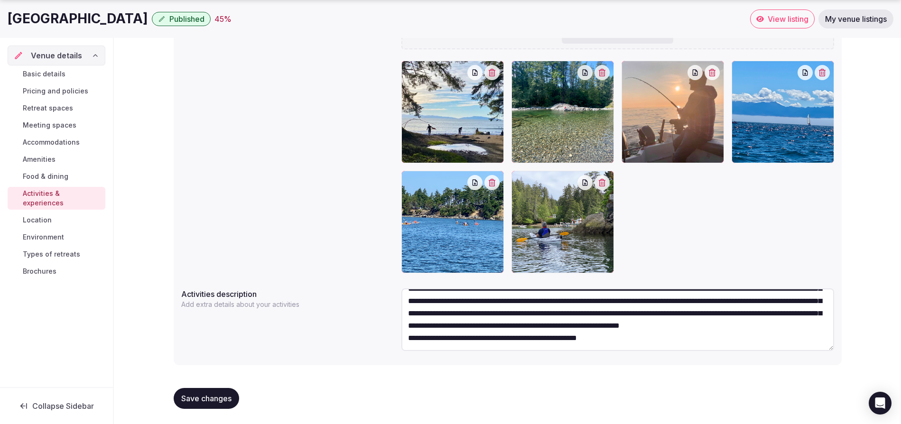
scroll to position [99, 0]
click at [694, 242] on div at bounding box center [617, 167] width 433 height 213
click at [205, 73] on div "Activity gallery photos Add more activity photos (6 of 20 max) Upload more Acti…" at bounding box center [507, 128] width 653 height 297
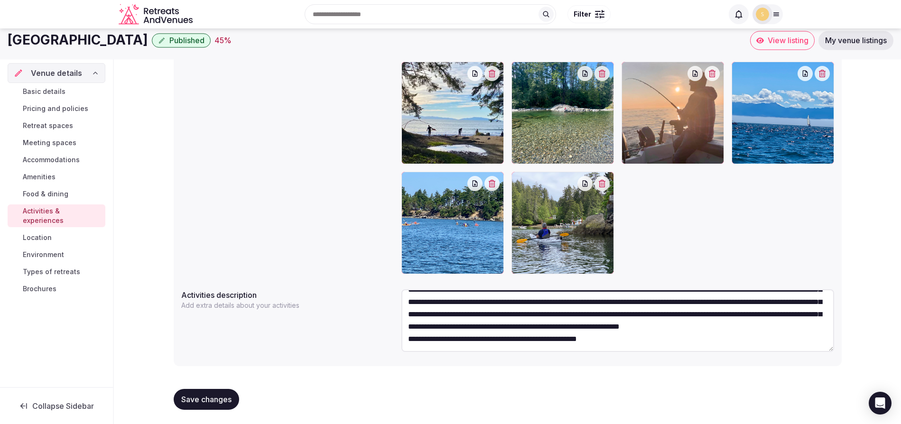
scroll to position [214, 0]
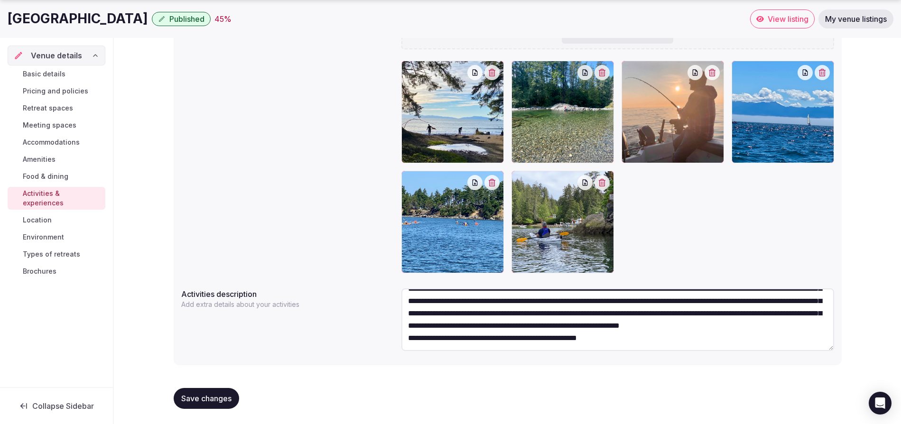
click at [206, 396] on span "Save changes" at bounding box center [206, 398] width 50 height 9
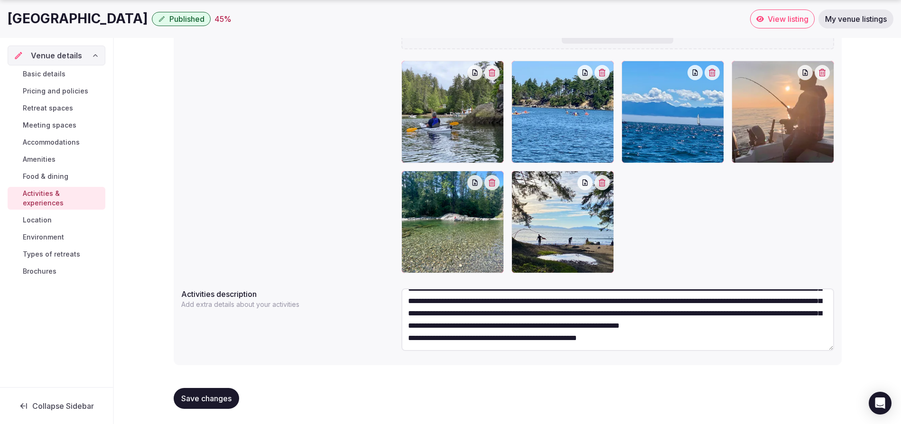
scroll to position [93, 0]
click at [654, 341] on textarea at bounding box center [617, 319] width 433 height 63
click at [690, 344] on textarea at bounding box center [617, 319] width 433 height 63
click at [745, 343] on textarea at bounding box center [617, 319] width 433 height 63
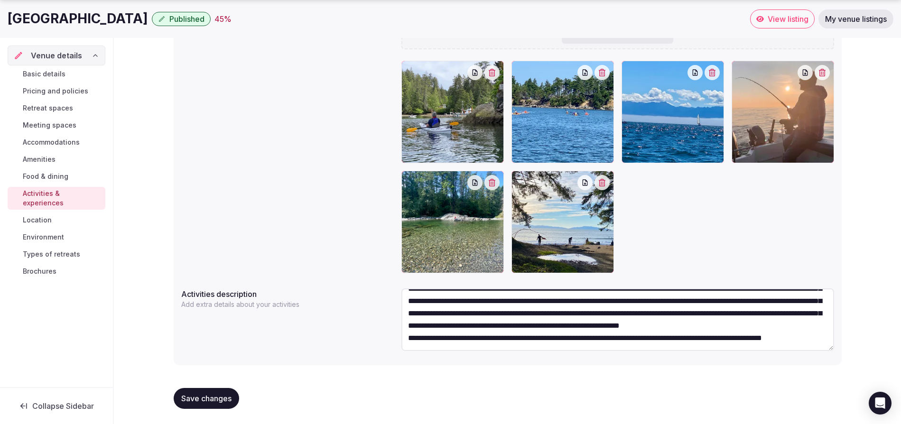
drag, startPoint x: 669, startPoint y: 333, endPoint x: 625, endPoint y: 332, distance: 43.7
click at [625, 332] on textarea at bounding box center [617, 319] width 433 height 63
drag, startPoint x: 627, startPoint y: 338, endPoint x: 814, endPoint y: 334, distance: 187.5
click at [814, 334] on textarea at bounding box center [617, 319] width 433 height 63
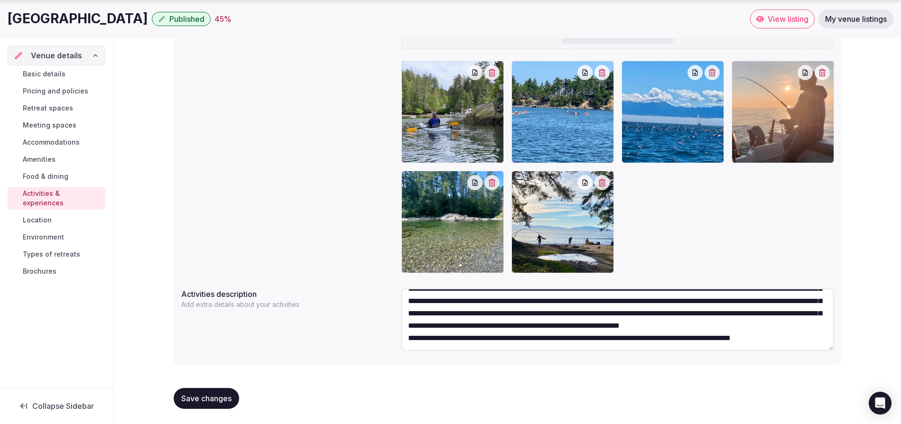
drag, startPoint x: 663, startPoint y: 327, endPoint x: 809, endPoint y: 326, distance: 146.6
click at [809, 326] on textarea at bounding box center [617, 319] width 433 height 63
drag, startPoint x: 629, startPoint y: 339, endPoint x: 815, endPoint y: 336, distance: 186.0
click at [814, 336] on textarea at bounding box center [617, 319] width 433 height 63
drag, startPoint x: 660, startPoint y: 325, endPoint x: 801, endPoint y: 325, distance: 140.9
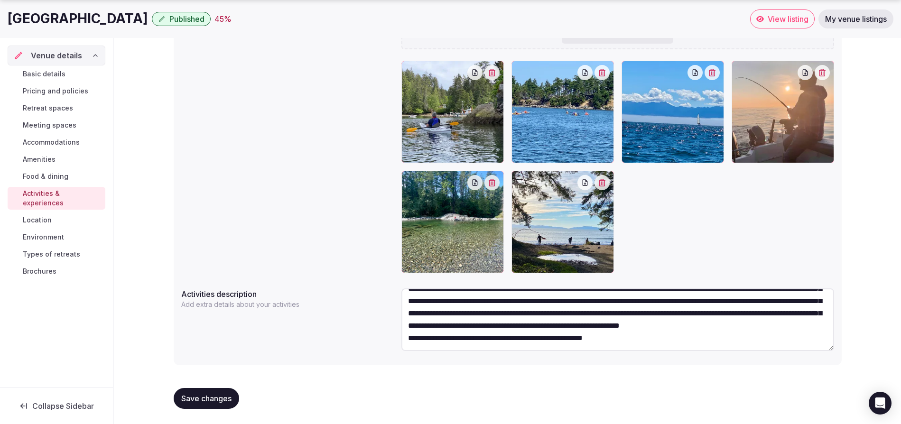
click at [801, 325] on textarea at bounding box center [617, 319] width 433 height 63
paste textarea "**********"
click at [661, 321] on textarea at bounding box center [617, 319] width 433 height 63
click at [758, 323] on textarea at bounding box center [617, 319] width 433 height 63
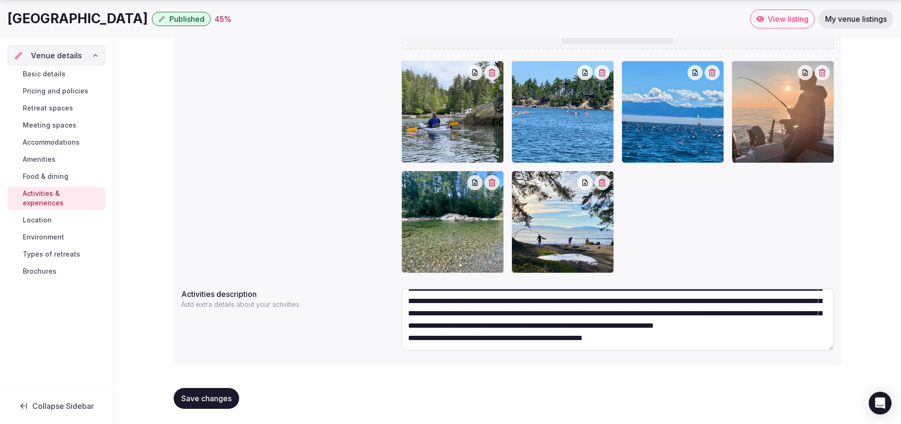
click at [440, 336] on textarea at bounding box center [617, 319] width 433 height 63
click at [404, 348] on textarea at bounding box center [617, 319] width 433 height 63
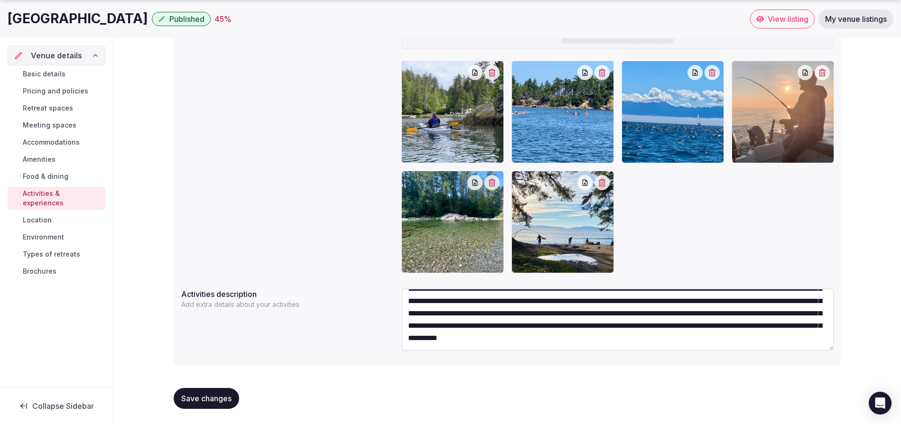
scroll to position [99, 0]
type textarea "**********"
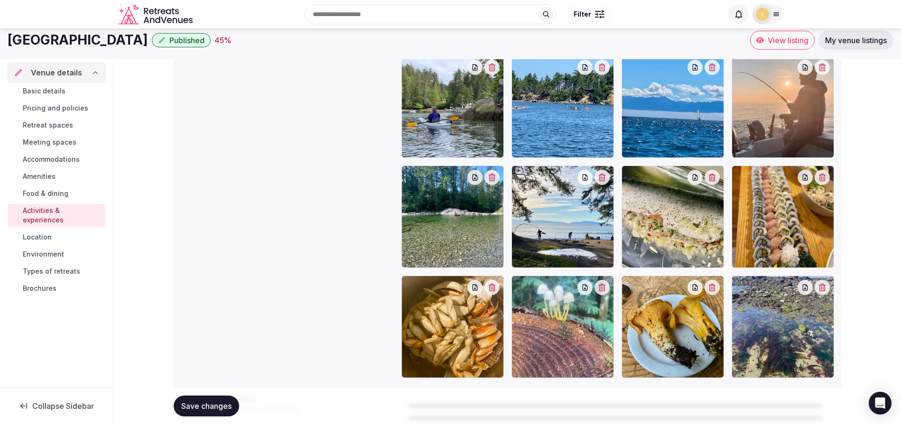
scroll to position [195, 0]
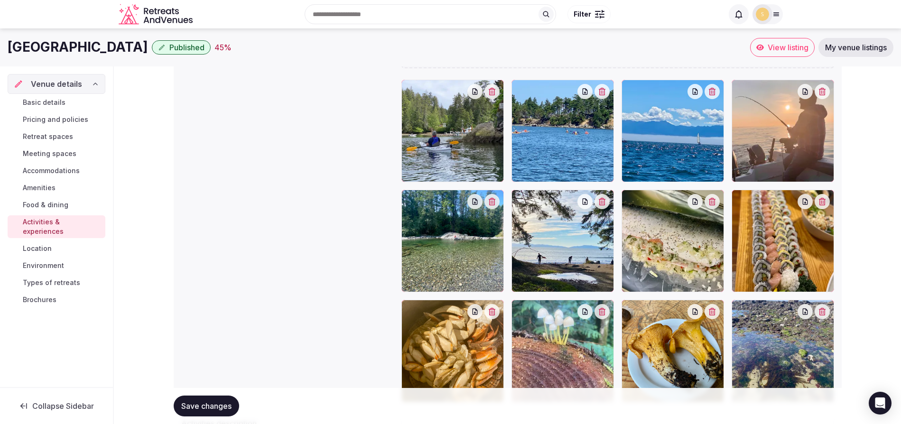
click at [222, 408] on span "Save changes" at bounding box center [206, 405] width 50 height 9
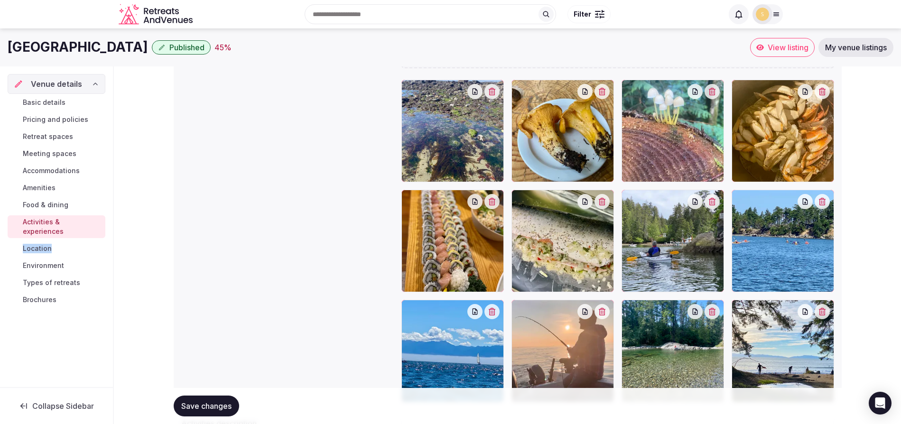
click at [55, 204] on span "Food & dining" at bounding box center [46, 204] width 46 height 9
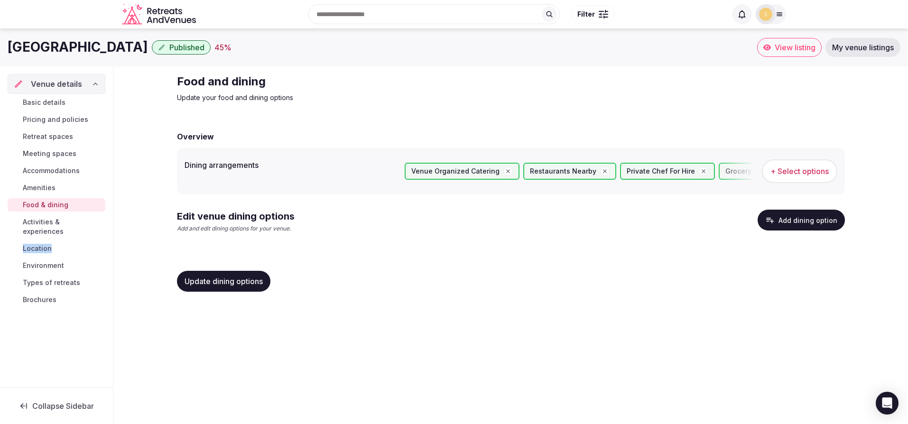
click at [43, 244] on span "Location" at bounding box center [37, 248] width 29 height 9
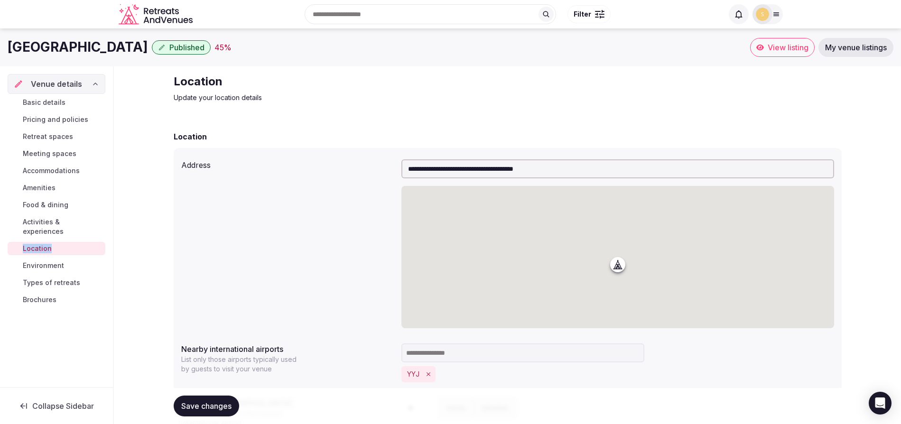
click at [52, 225] on span "Activities & experiences" at bounding box center [62, 226] width 79 height 19
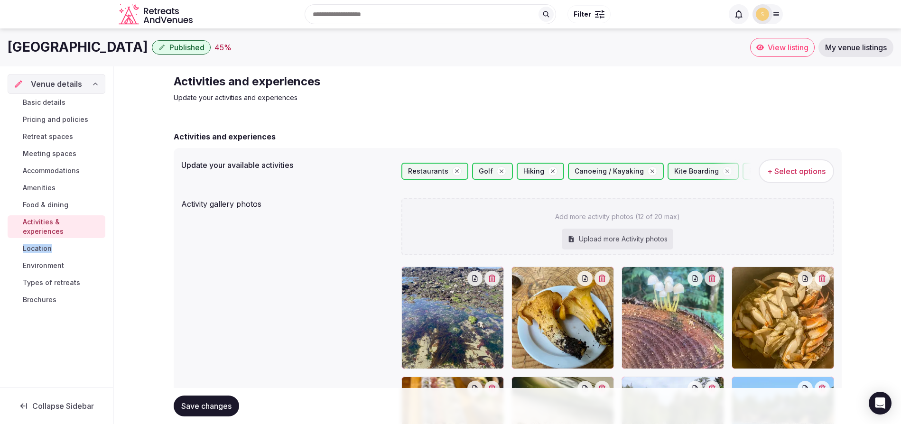
click at [39, 244] on span "Location" at bounding box center [37, 248] width 29 height 9
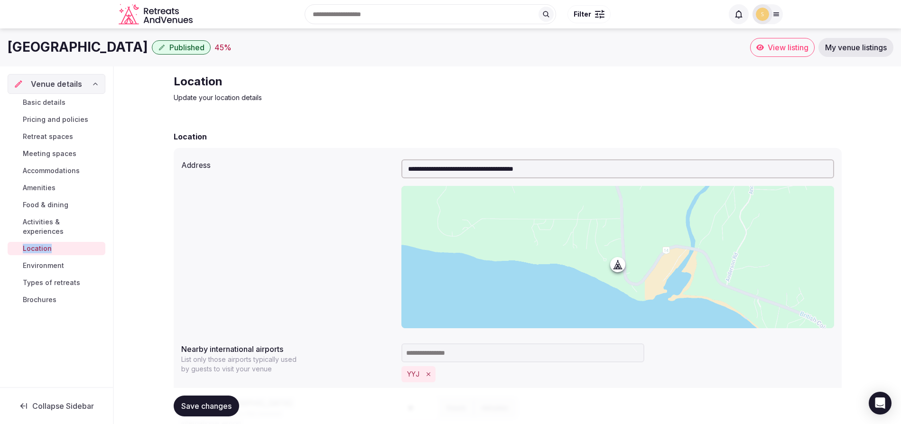
click at [57, 293] on link "Brochures" at bounding box center [57, 299] width 98 height 13
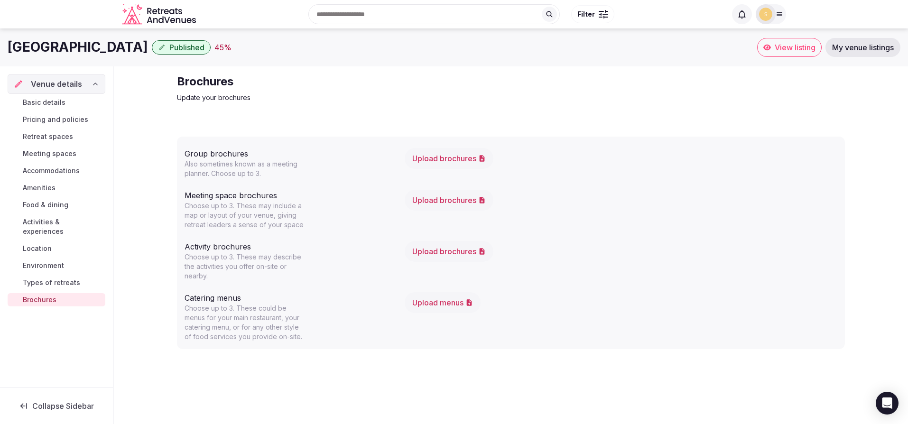
click at [48, 350] on div "Venue details Basic details Pricing and policies Retreat spaces Meeting spaces …" at bounding box center [56, 226] width 113 height 321
click at [51, 261] on span "Environment" at bounding box center [43, 265] width 41 height 9
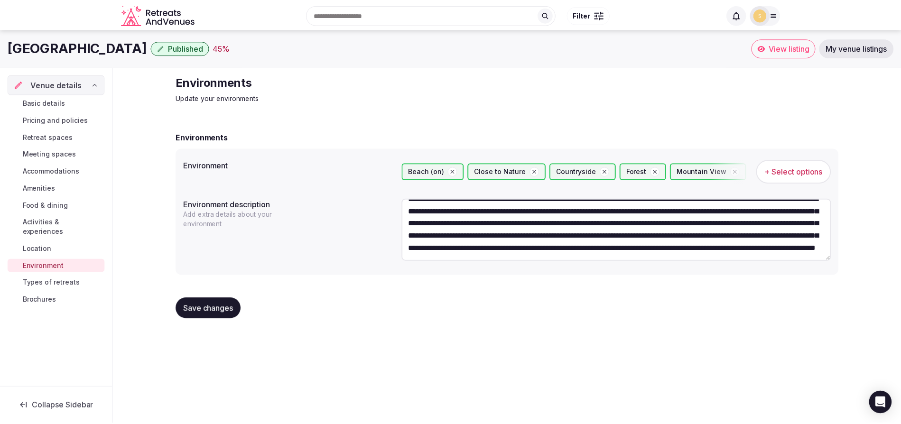
scroll to position [37, 0]
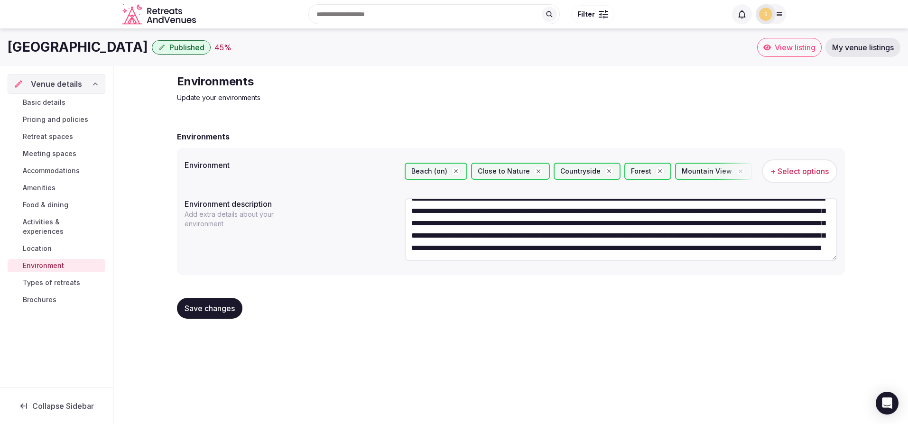
click at [47, 106] on span "Basic details" at bounding box center [44, 102] width 43 height 9
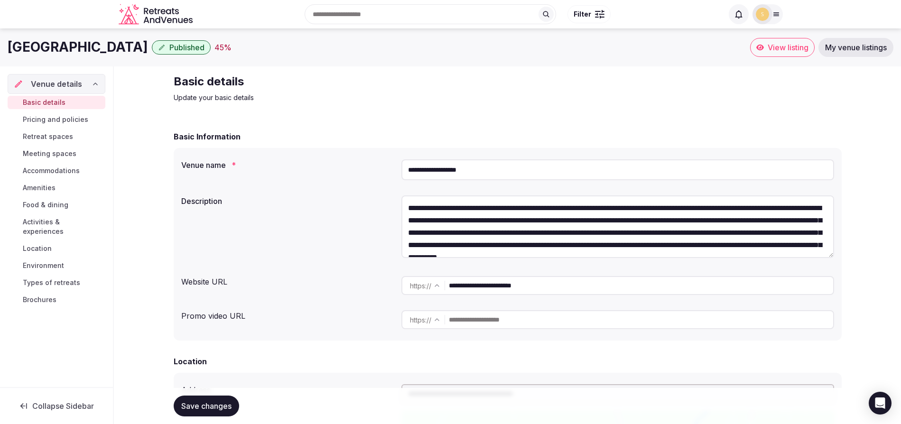
click at [786, 49] on span "View listing" at bounding box center [788, 47] width 41 height 9
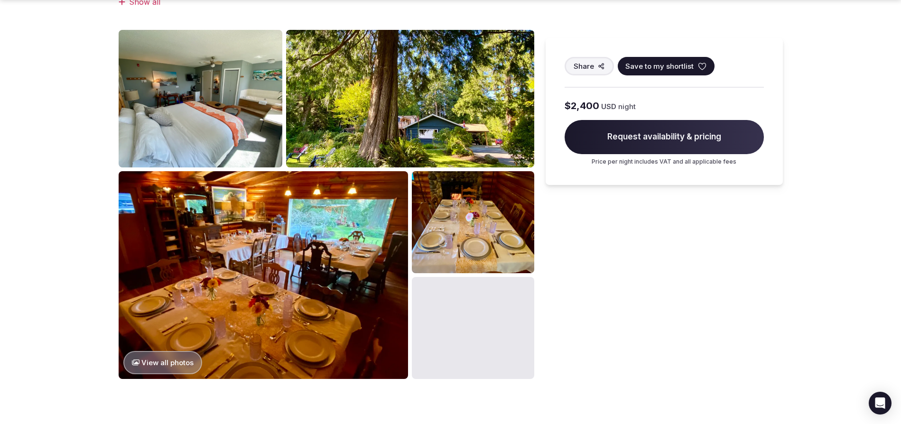
scroll to position [798, 0]
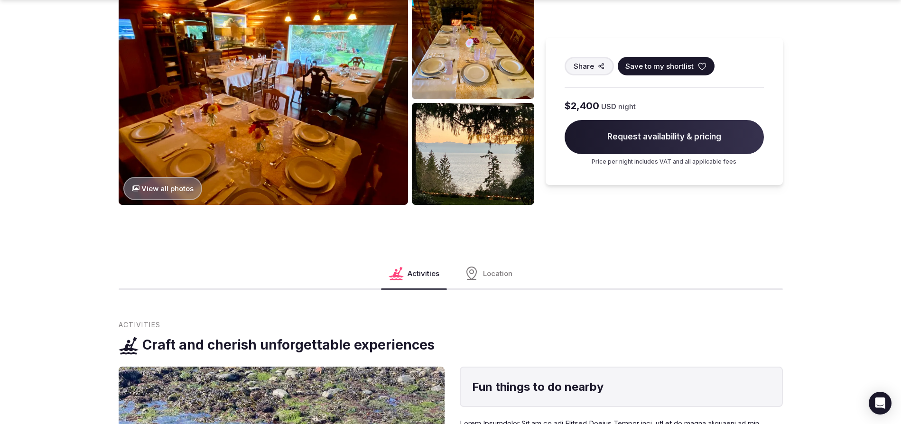
click at [153, 177] on button "View all photos" at bounding box center [162, 188] width 79 height 23
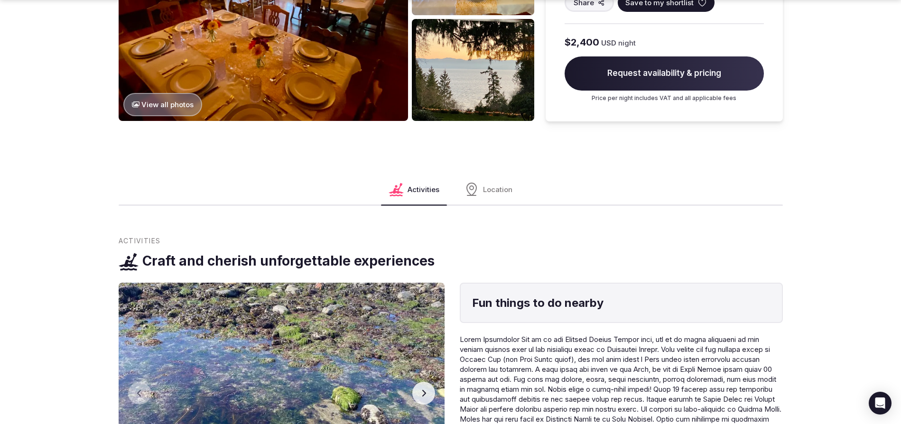
scroll to position [1085, 0]
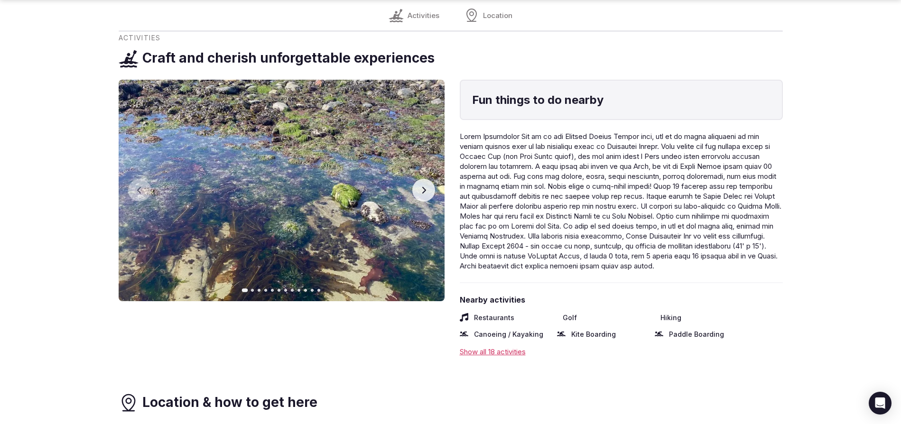
click at [428, 181] on button "Next slide" at bounding box center [423, 190] width 23 height 23
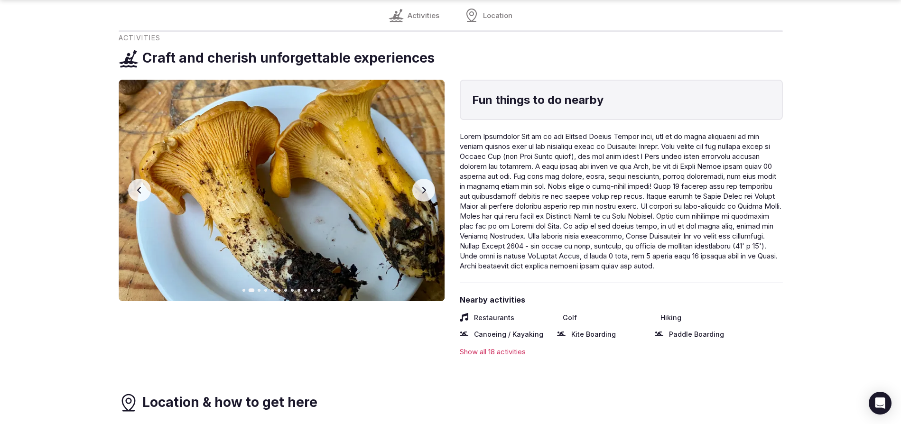
click at [428, 180] on button "Next slide" at bounding box center [423, 190] width 23 height 23
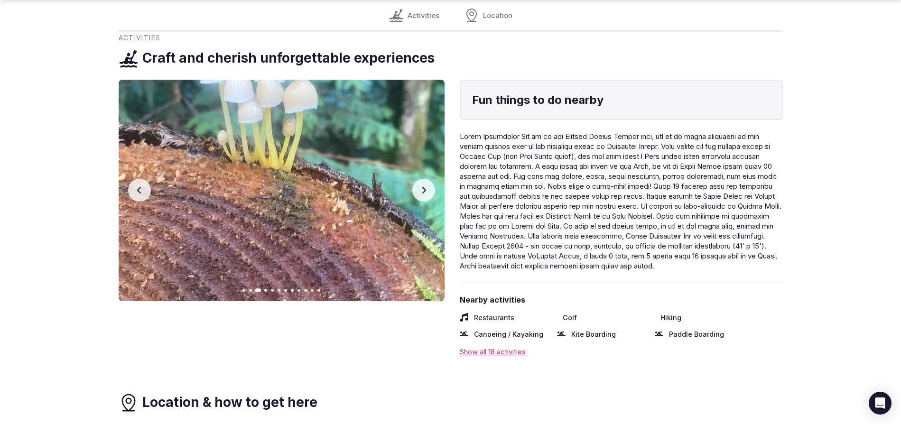
click at [428, 181] on button "Next slide" at bounding box center [423, 190] width 23 height 23
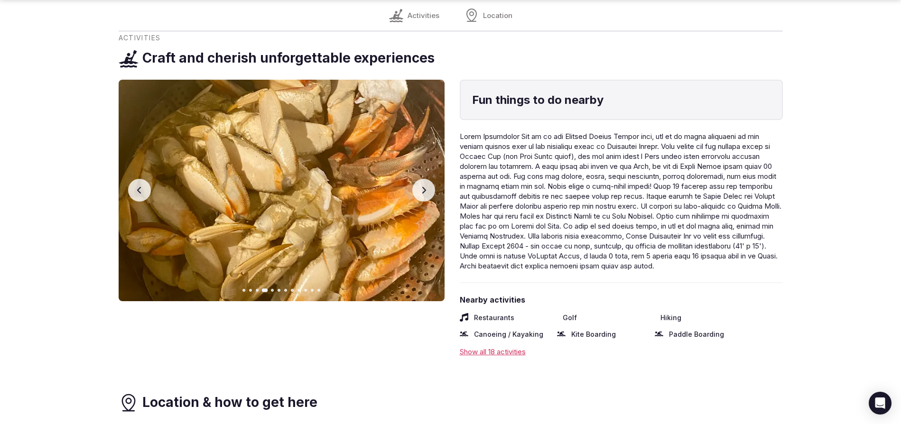
click at [428, 181] on button "Next slide" at bounding box center [423, 190] width 23 height 23
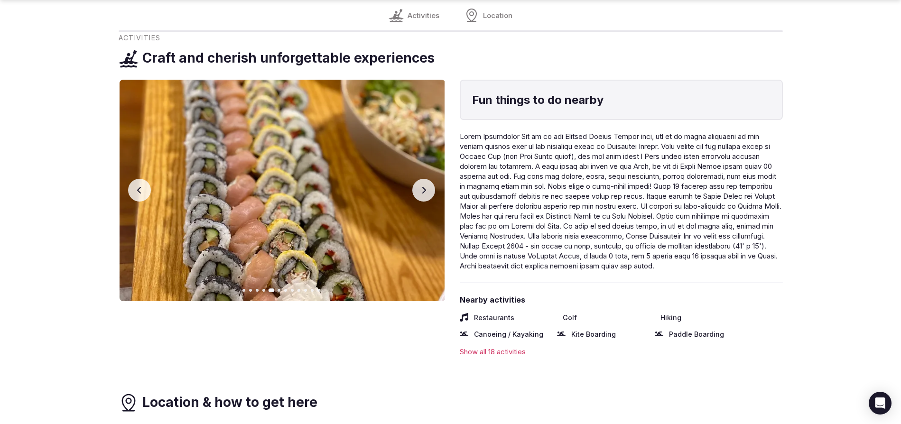
click at [428, 181] on button "Next slide" at bounding box center [423, 190] width 23 height 23
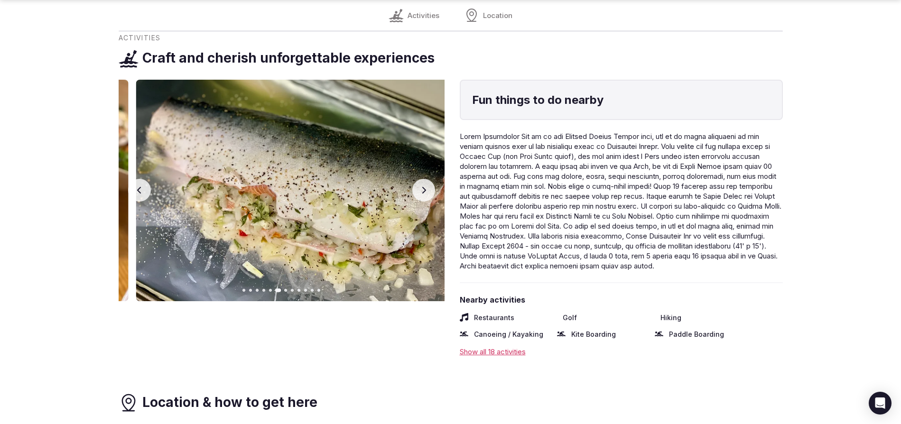
click at [428, 181] on button "Next slide" at bounding box center [423, 190] width 23 height 23
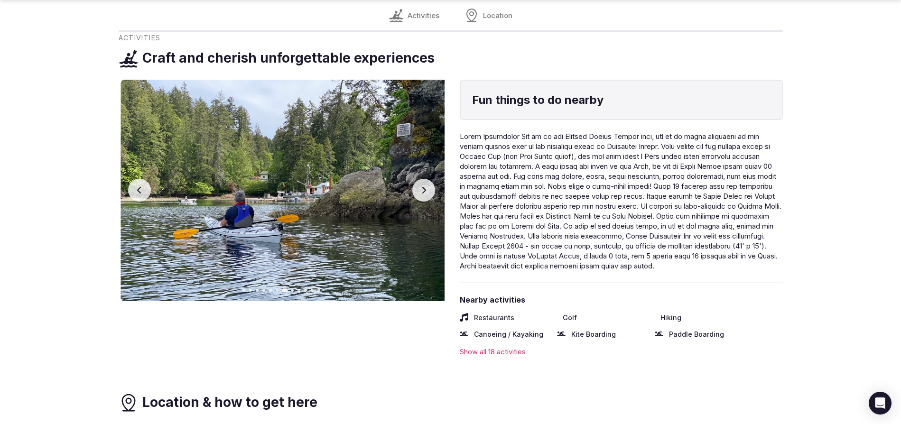
click at [428, 181] on button "Next slide" at bounding box center [423, 190] width 23 height 23
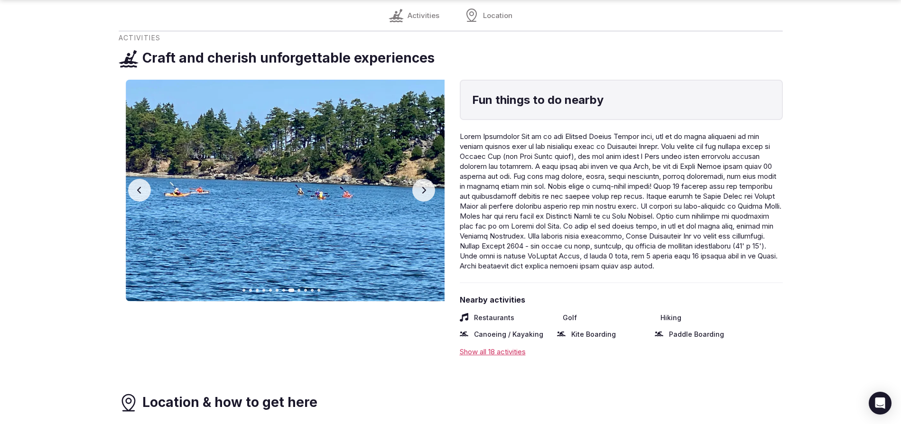
click at [427, 181] on button "Next slide" at bounding box center [423, 190] width 23 height 23
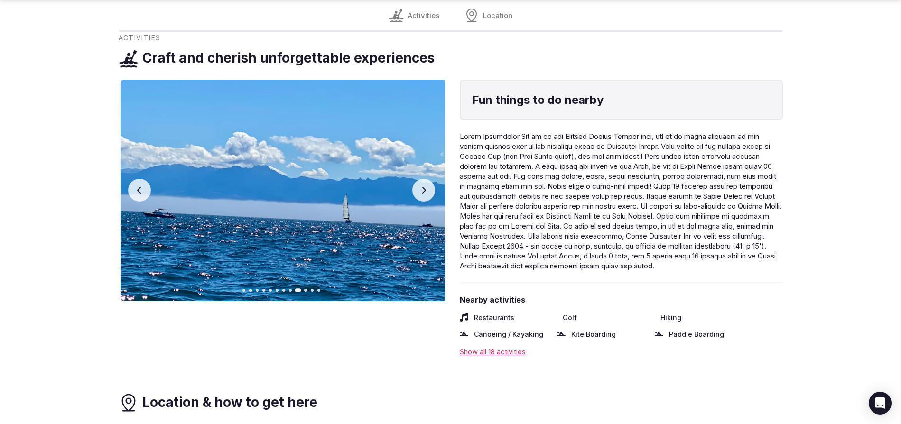
click at [427, 181] on button "Next slide" at bounding box center [423, 190] width 23 height 23
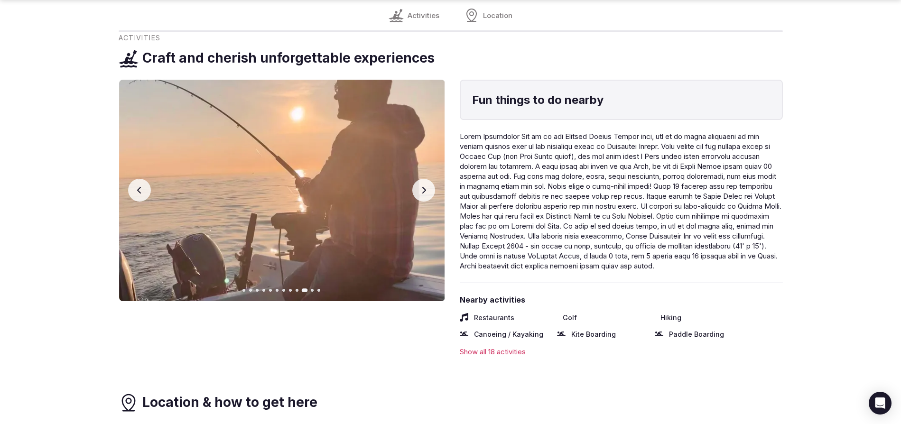
click at [427, 181] on button "Next slide" at bounding box center [423, 190] width 23 height 23
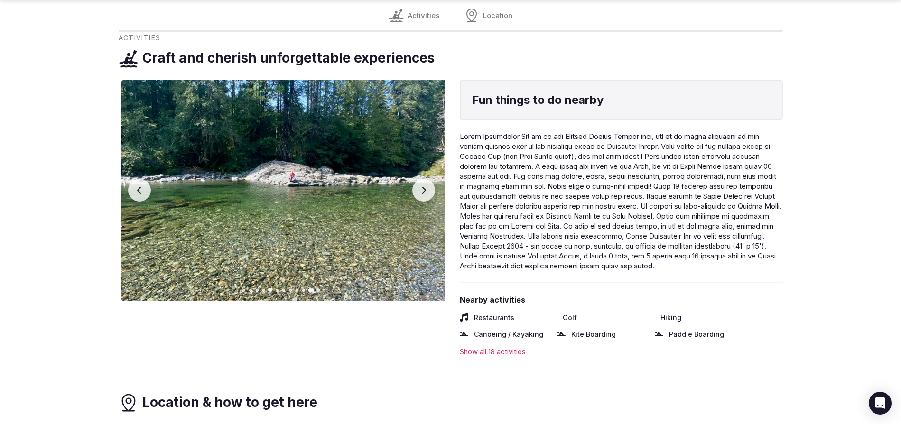
click at [427, 181] on button "Next slide" at bounding box center [423, 190] width 23 height 23
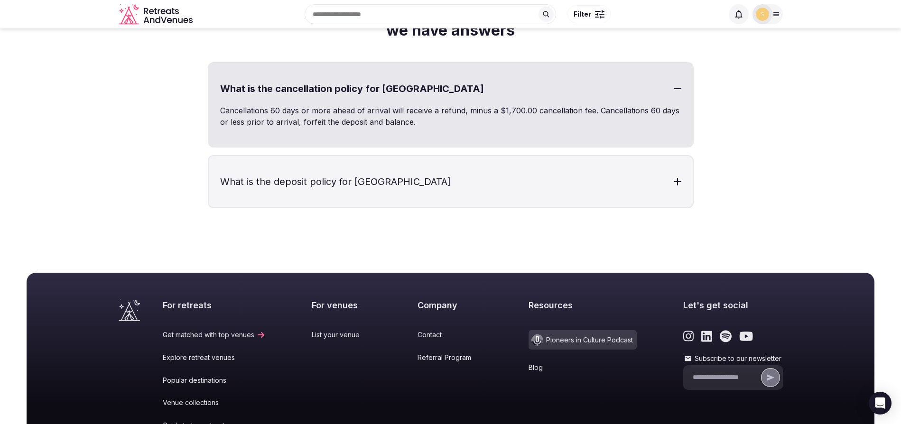
scroll to position [2174, 0]
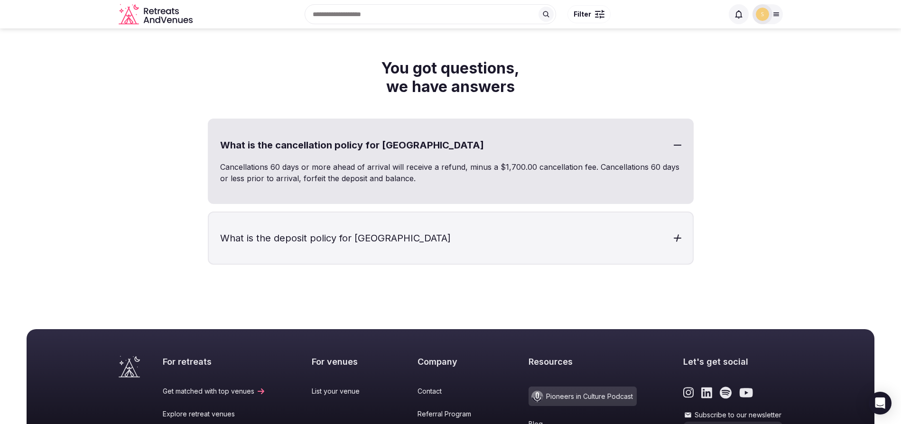
click at [386, 238] on h3 "What is the deposit policy for [GEOGRAPHIC_DATA]" at bounding box center [451, 238] width 484 height 51
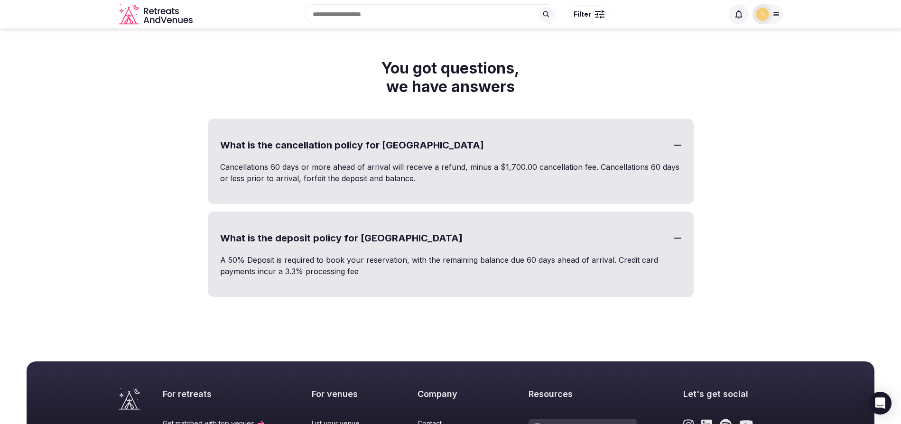
click at [375, 225] on h3 "What is the deposit policy for [GEOGRAPHIC_DATA]" at bounding box center [451, 238] width 484 height 51
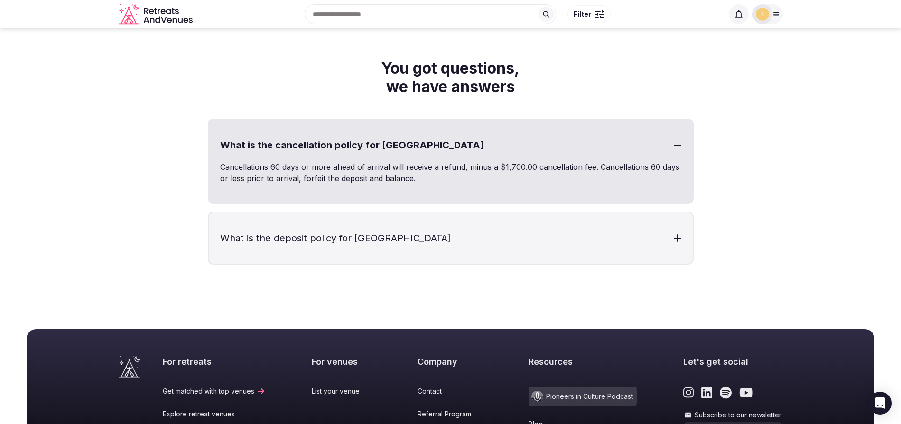
click at [613, 171] on p "Cancellations 60 days or more ahead of arrival will receive a refund, minus a $…" at bounding box center [450, 172] width 461 height 23
click at [679, 146] on div at bounding box center [678, 145] width 8 height 8
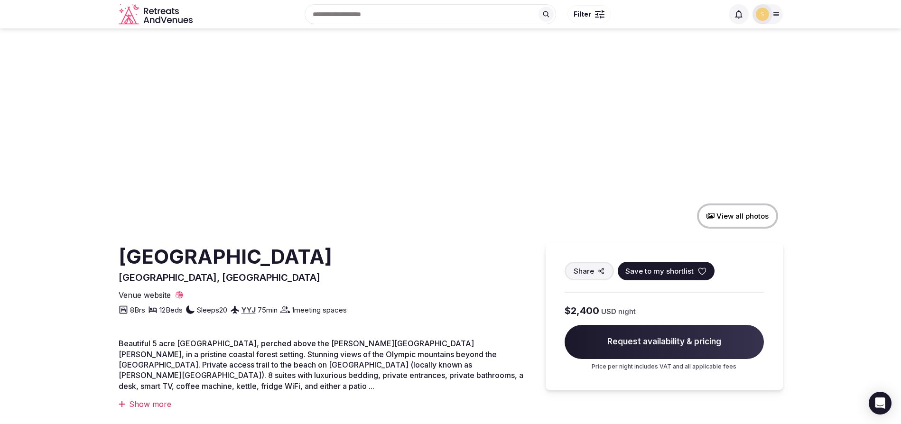
scroll to position [0, 0]
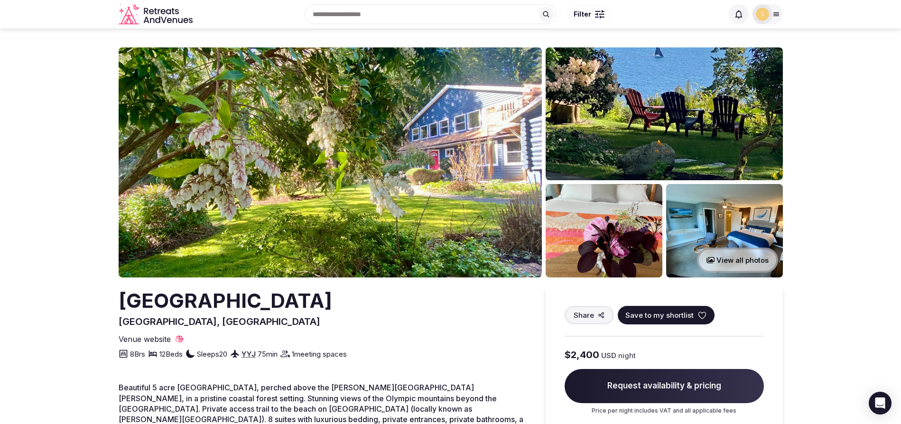
click at [772, 14] on icon at bounding box center [776, 14] width 8 height 8
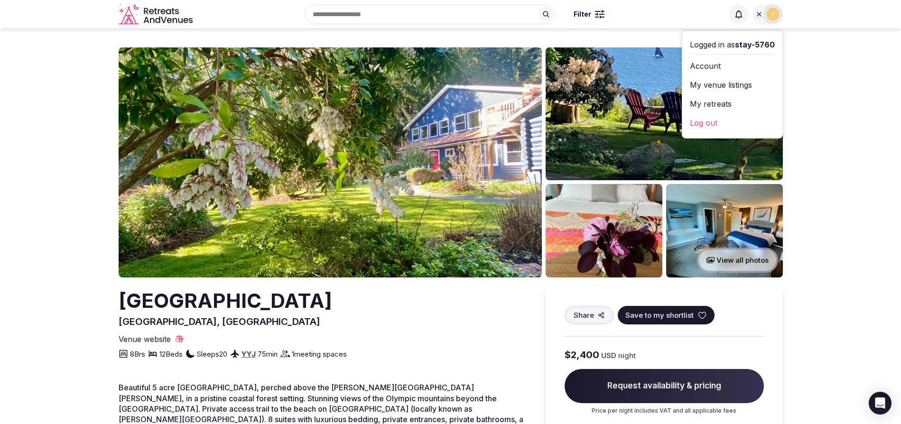
click at [735, 90] on link "My venue listings" at bounding box center [732, 84] width 85 height 15
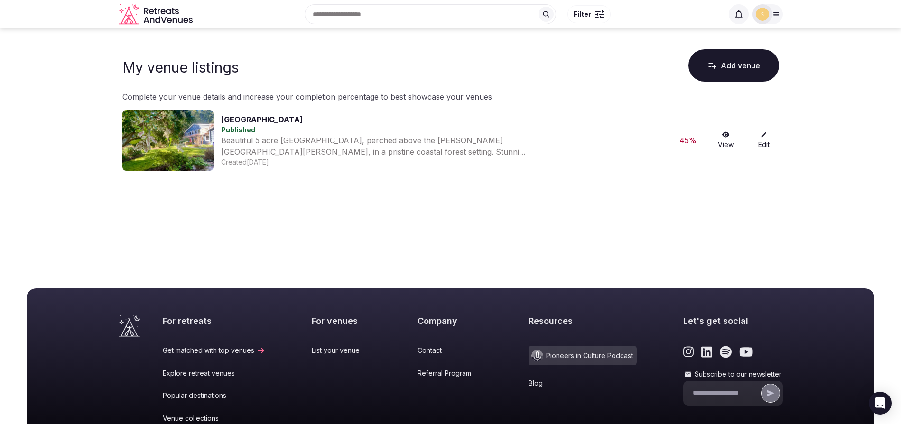
click at [725, 145] on link "View" at bounding box center [726, 140] width 30 height 18
click at [761, 136] on icon at bounding box center [764, 134] width 7 height 7
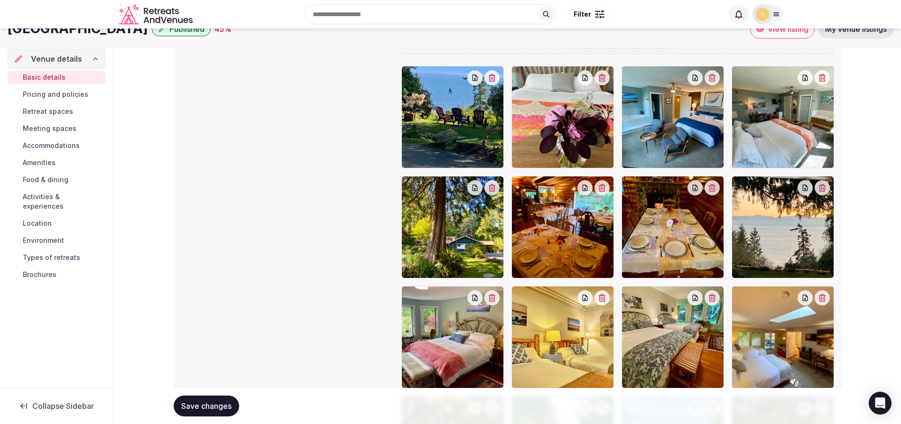
scroll to position [964, 0]
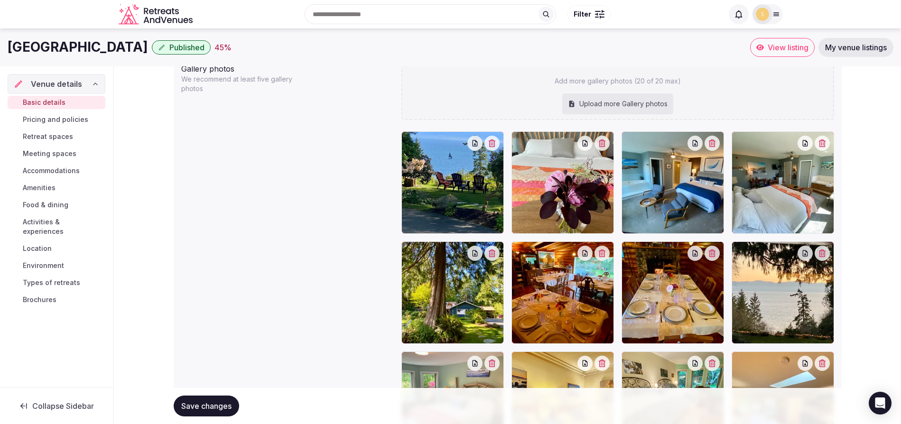
click at [65, 225] on span "Activities & experiences" at bounding box center [62, 226] width 79 height 19
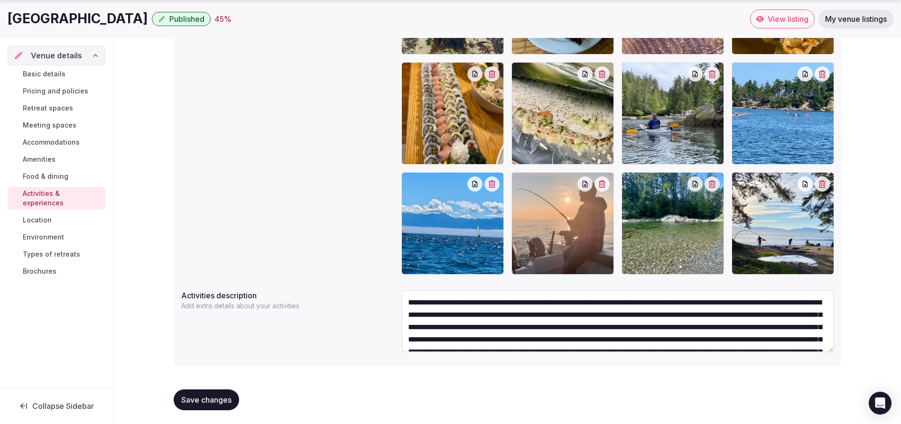
scroll to position [316, 0]
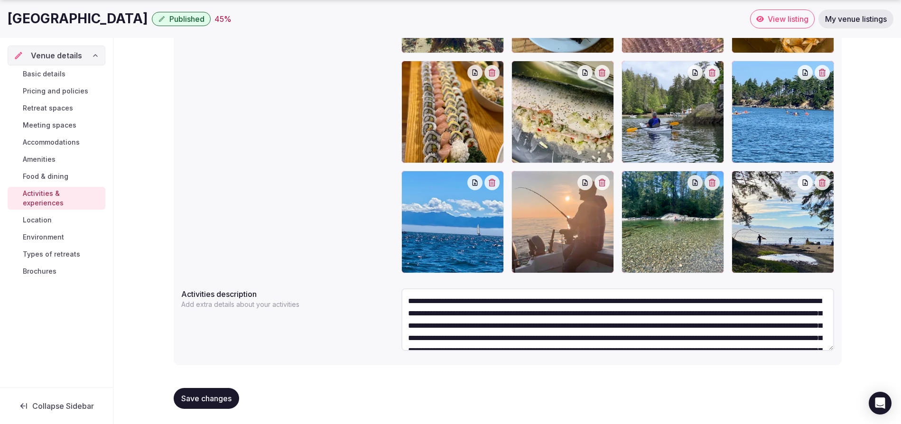
click at [554, 315] on textarea at bounding box center [617, 319] width 433 height 63
click at [688, 313] on textarea at bounding box center [617, 319] width 433 height 63
click at [691, 312] on textarea at bounding box center [617, 319] width 433 height 63
click at [717, 316] on textarea at bounding box center [617, 319] width 433 height 63
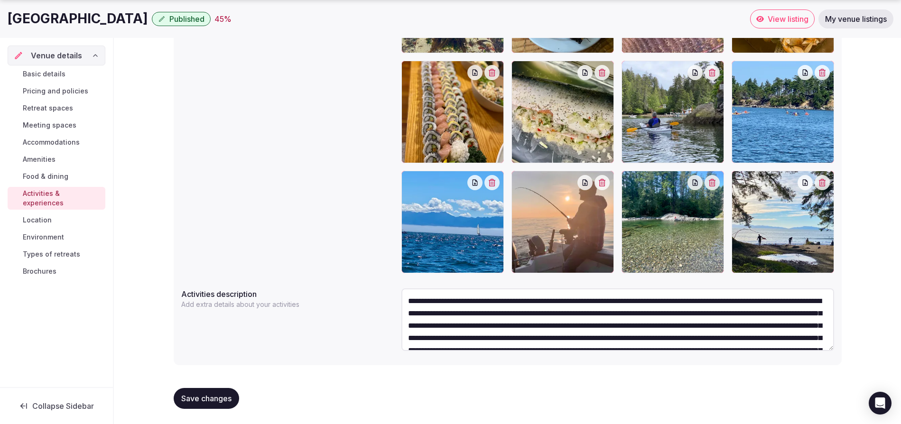
click at [432, 339] on textarea at bounding box center [617, 319] width 433 height 63
click at [596, 321] on textarea at bounding box center [617, 319] width 433 height 63
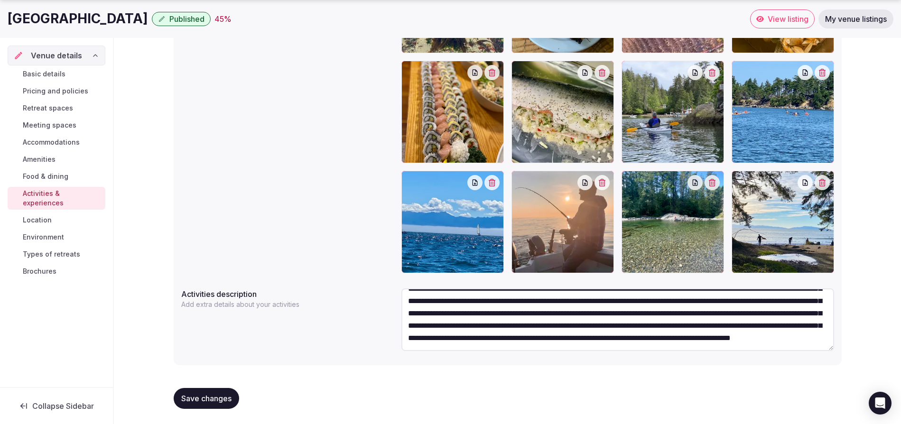
scroll to position [111, 0]
type textarea "**********"
click at [212, 398] on span "Save changes" at bounding box center [206, 398] width 50 height 9
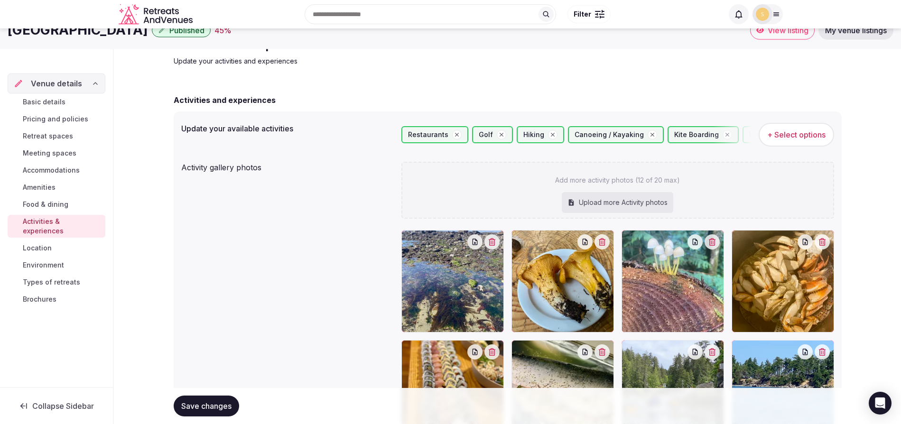
scroll to position [0, 0]
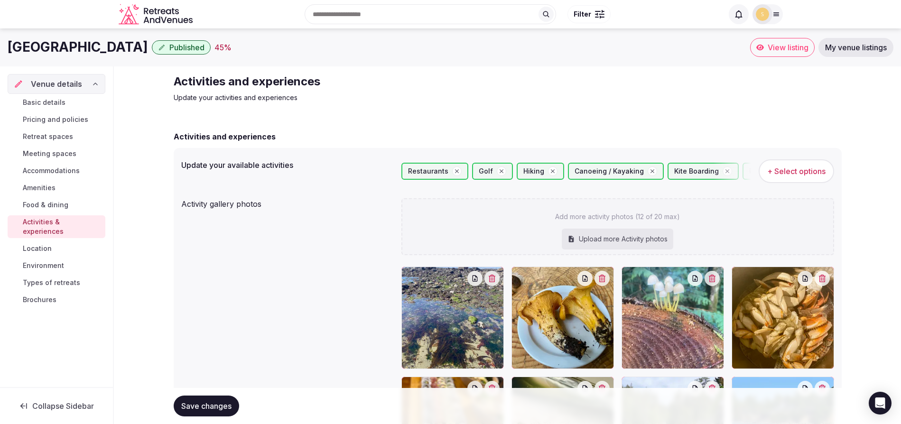
click at [805, 44] on span "View listing" at bounding box center [788, 47] width 41 height 9
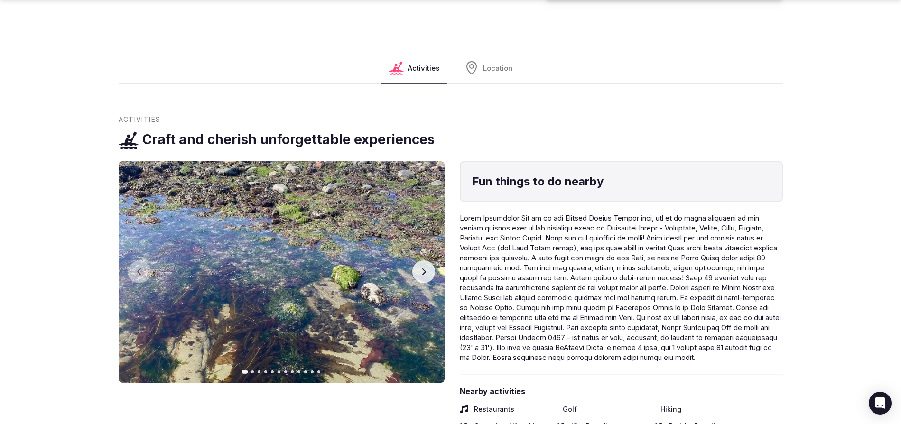
scroll to position [1009, 0]
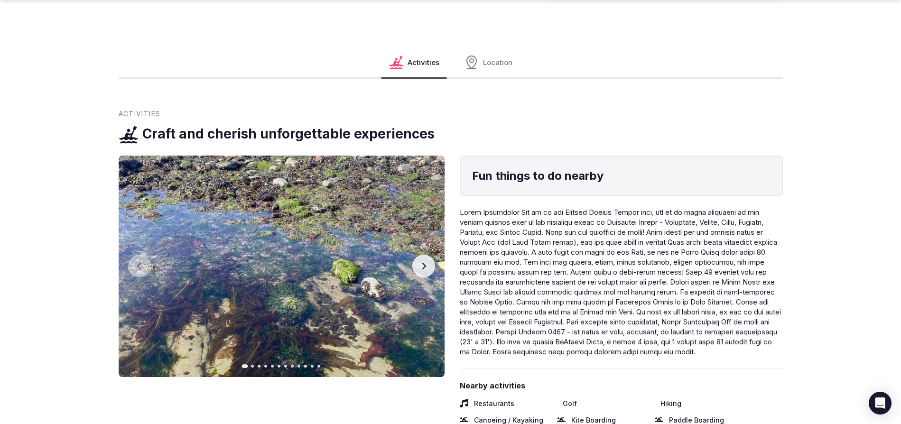
click at [140, 262] on icon "button" at bounding box center [140, 266] width 8 height 8
click at [426, 260] on button "Next slide" at bounding box center [423, 266] width 23 height 23
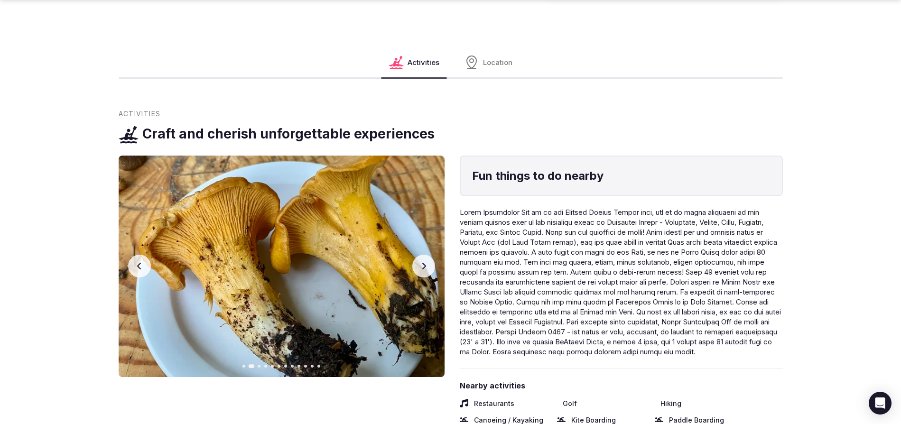
click at [425, 260] on button "Next slide" at bounding box center [423, 266] width 23 height 23
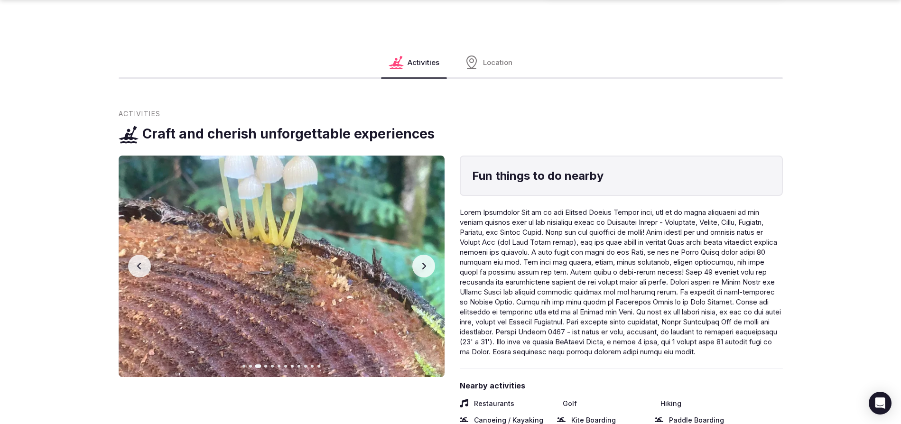
click at [425, 260] on button "Next slide" at bounding box center [423, 266] width 23 height 23
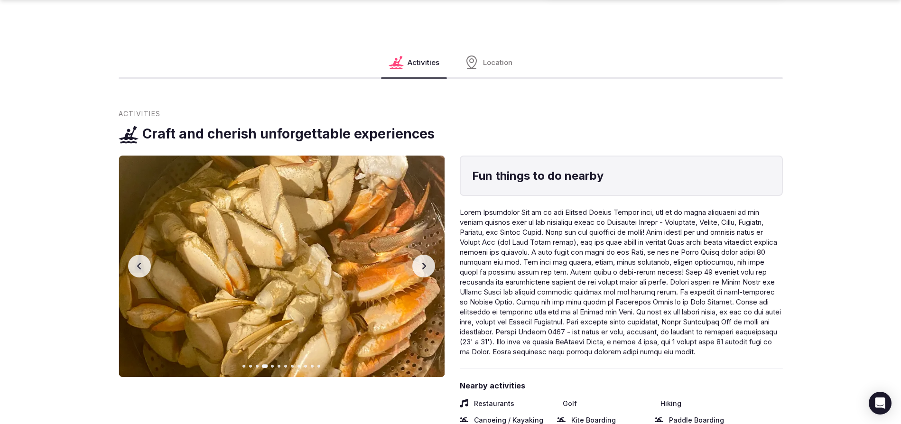
click at [425, 260] on button "Next slide" at bounding box center [423, 266] width 23 height 23
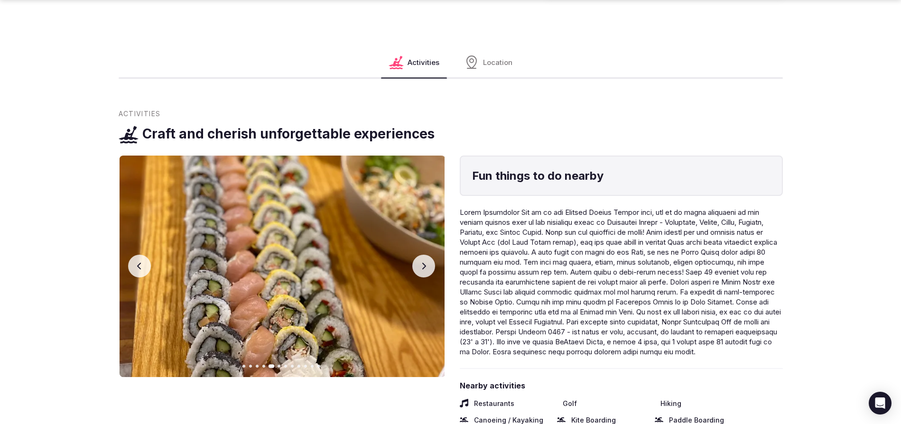
click at [425, 260] on button "Next slide" at bounding box center [423, 266] width 23 height 23
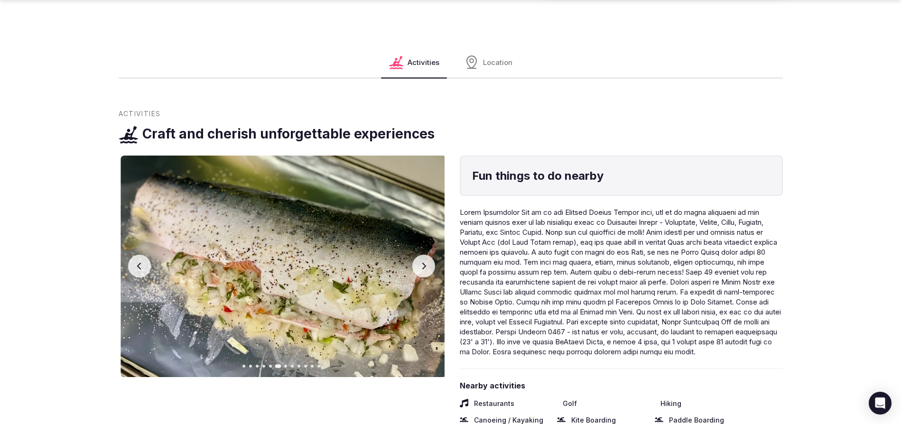
click at [425, 260] on button "Next slide" at bounding box center [423, 266] width 23 height 23
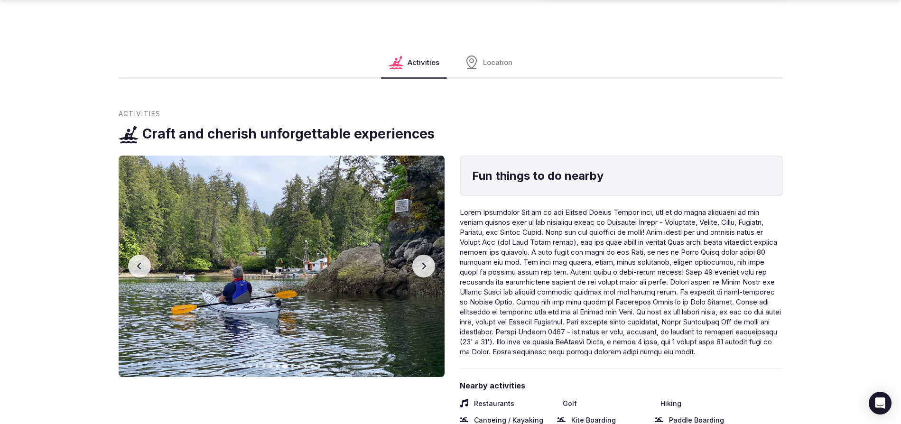
click at [425, 260] on button "Next slide" at bounding box center [423, 266] width 23 height 23
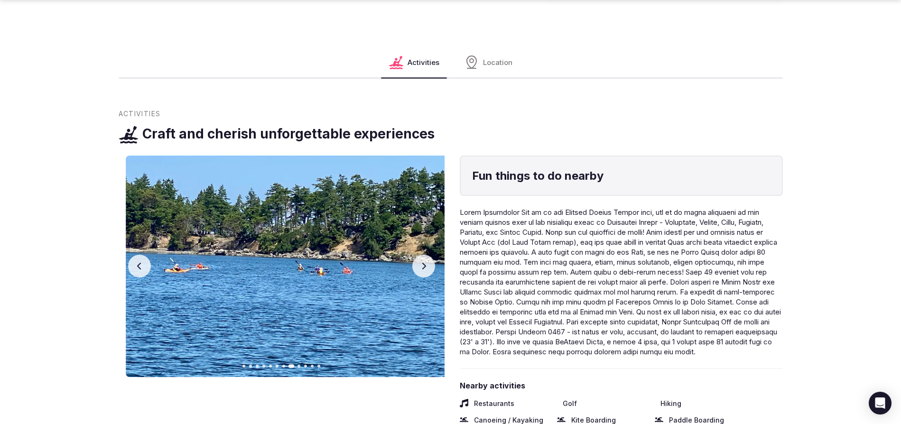
click at [425, 260] on button "Next slide" at bounding box center [423, 266] width 23 height 23
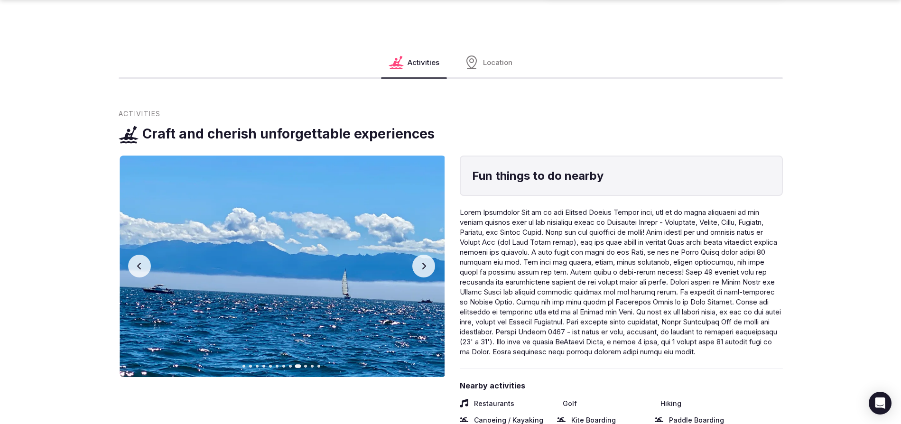
click at [425, 260] on button "Next slide" at bounding box center [423, 266] width 23 height 23
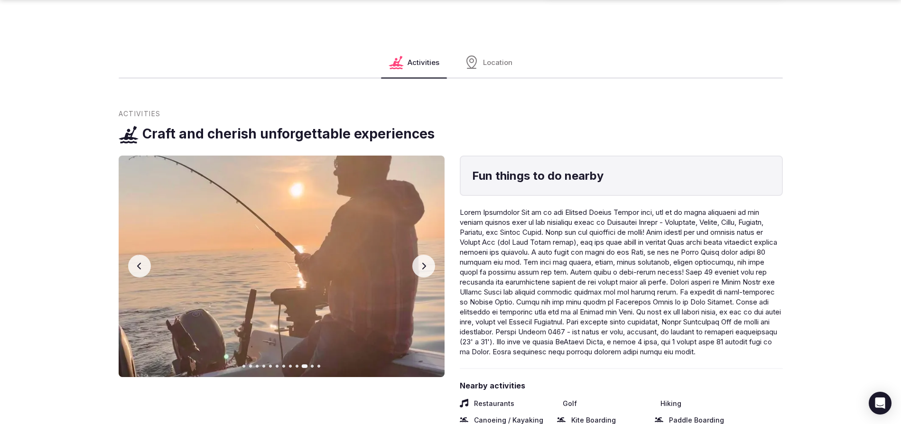
click at [425, 260] on button "Next slide" at bounding box center [423, 266] width 23 height 23
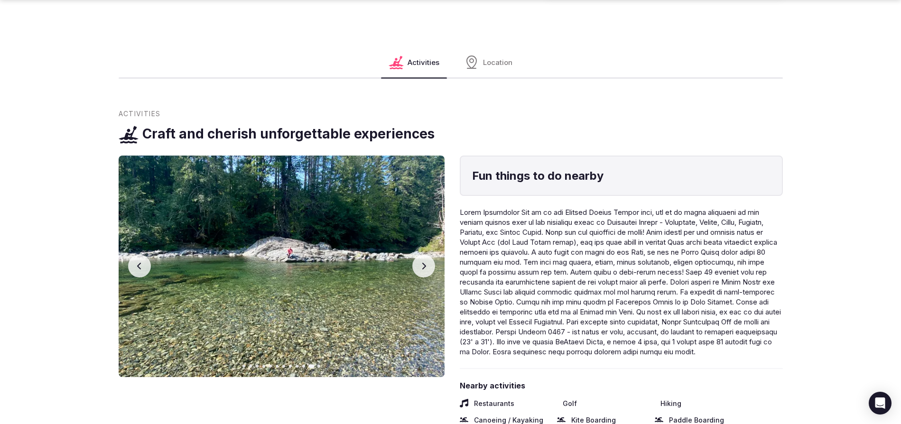
click at [425, 260] on button "Next slide" at bounding box center [423, 266] width 23 height 23
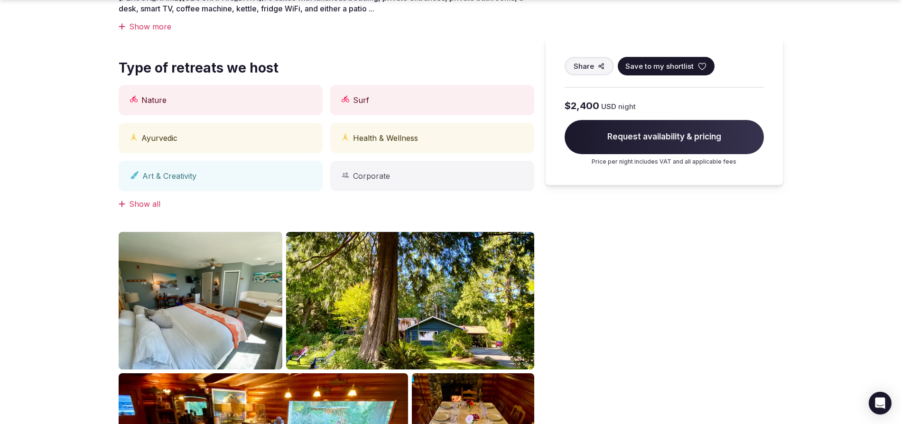
scroll to position [756, 0]
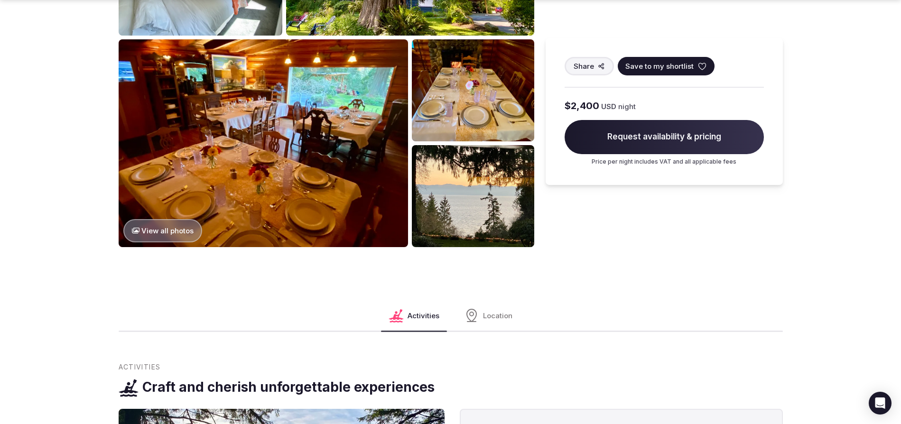
click at [478, 308] on icon at bounding box center [471, 315] width 15 height 15
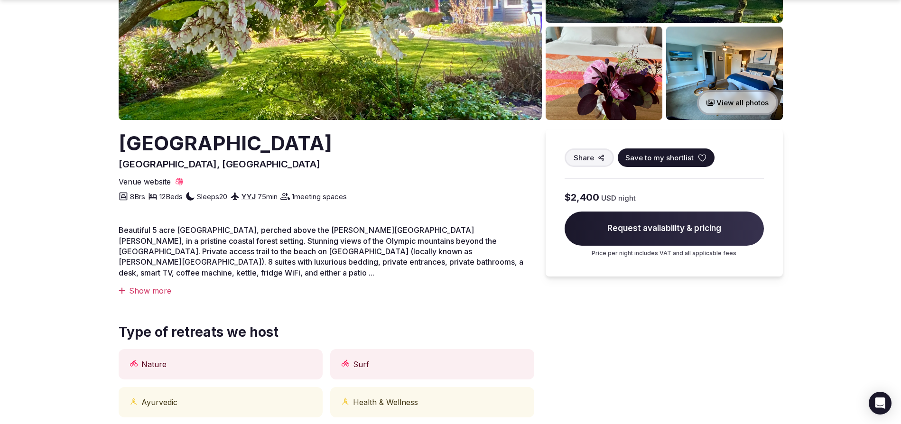
scroll to position [163, 0]
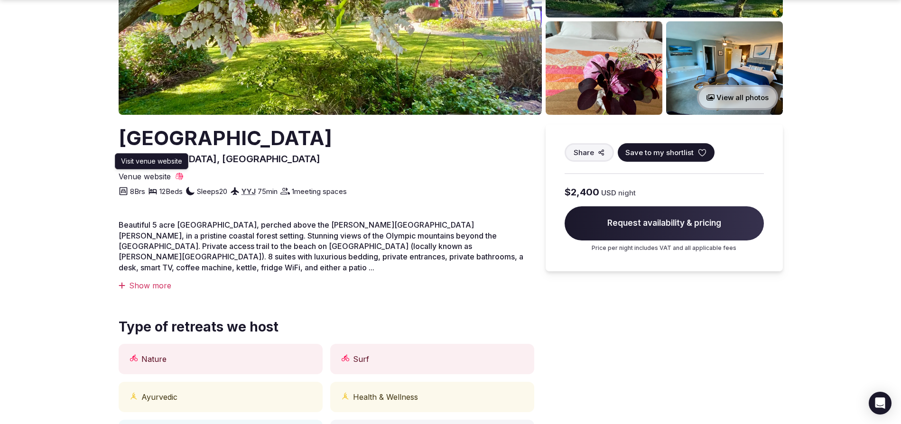
click at [177, 177] on icon at bounding box center [179, 176] width 9 height 9
